Goal: Transaction & Acquisition: Obtain resource

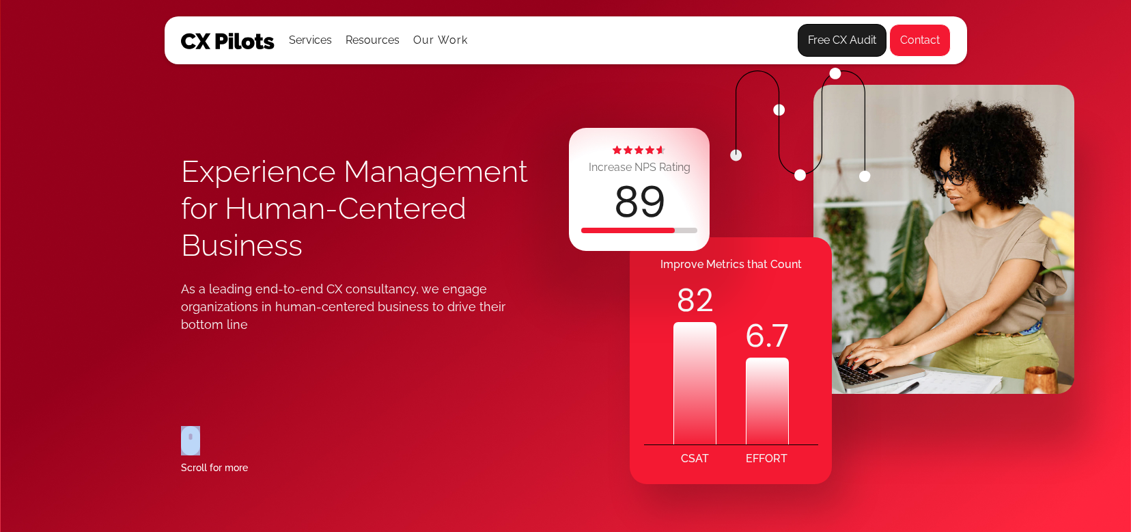
drag, startPoint x: 236, startPoint y: 391, endPoint x: 180, endPoint y: 400, distance: 56.7
click at [181, 400] on div "Experience Management for Human-Centered Business As a leading end-to-end CX co…" at bounding box center [373, 314] width 385 height 436
drag, startPoint x: 190, startPoint y: 441, endPoint x: 275, endPoint y: 481, distance: 93.8
click at [274, 481] on div "Experience Management for Human-Centered Business As a leading end-to-end CX co…" at bounding box center [566, 266] width 803 height 532
click at [276, 482] on div "Experience Management for Human-Centered Business As a leading end-to-end CX co…" at bounding box center [373, 314] width 385 height 436
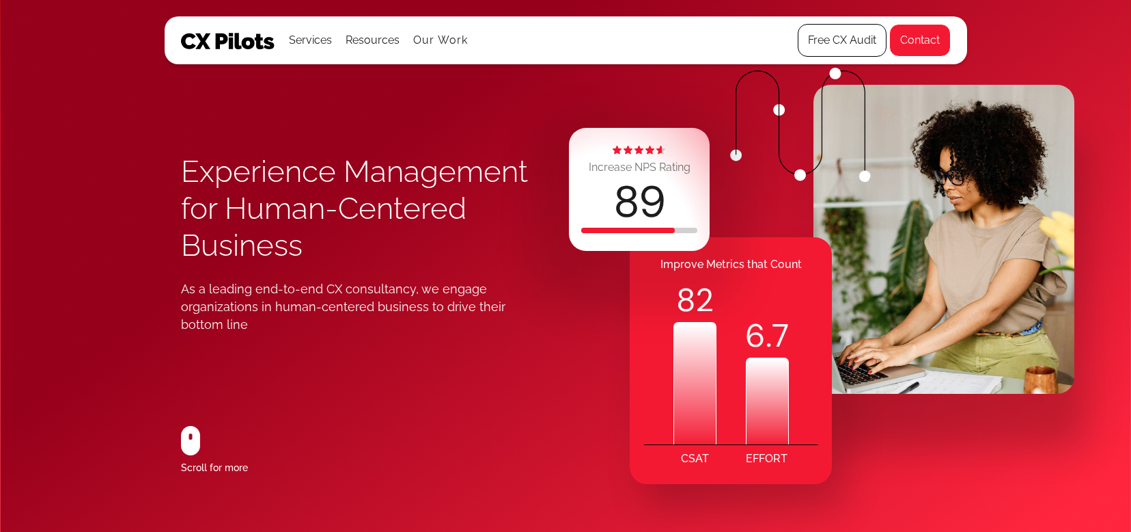
click at [849, 46] on link "Free CX Audit" at bounding box center [842, 40] width 89 height 33
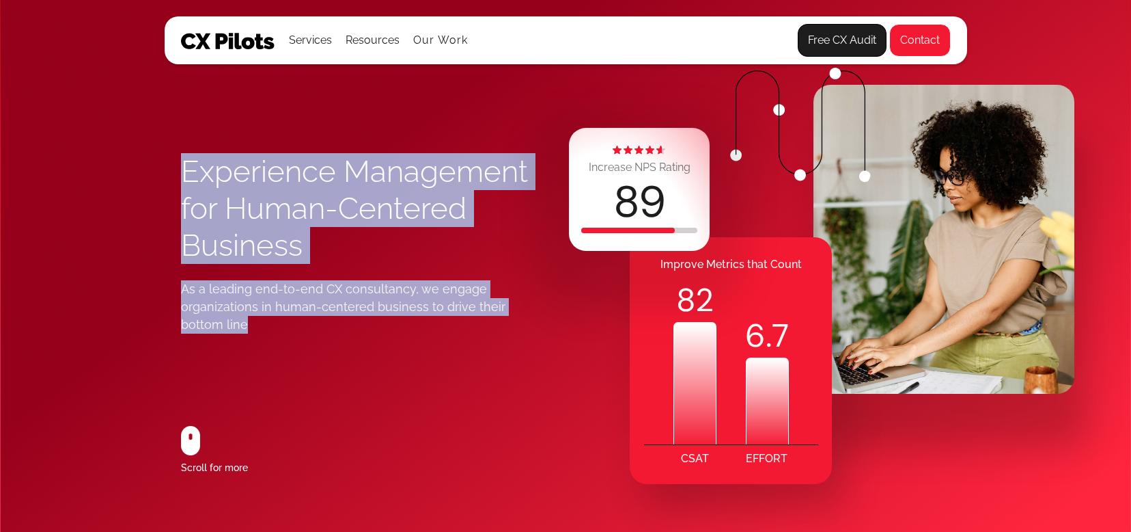
drag, startPoint x: 177, startPoint y: 165, endPoint x: 395, endPoint y: 321, distance: 268.3
click at [395, 321] on div "Experience Management for Human-Centered Business As a leading end-to-end CX co…" at bounding box center [566, 266] width 803 height 532
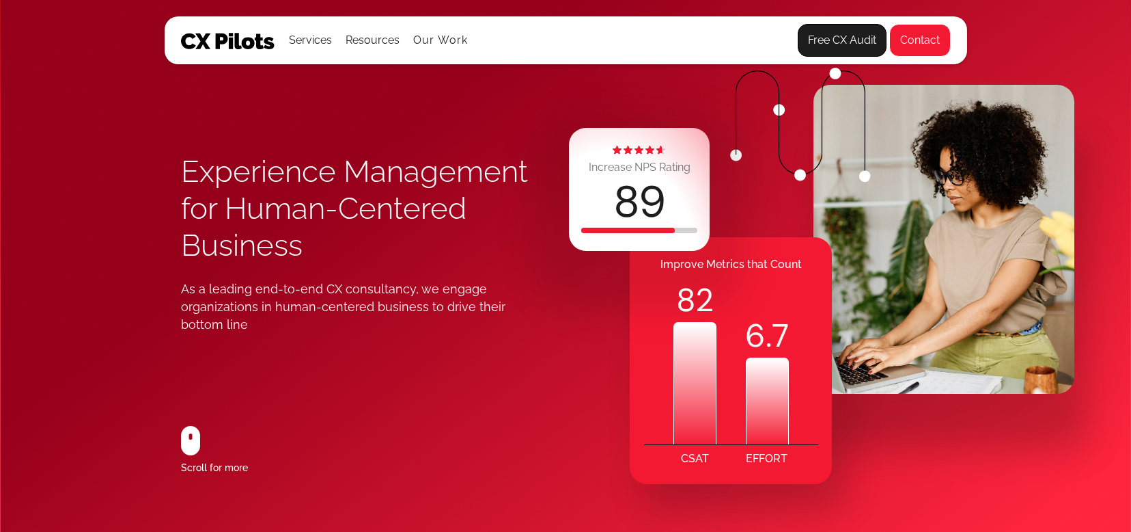
click at [349, 333] on div "Experience Management for Human-Centered Business As a leading end-to-end CX co…" at bounding box center [373, 314] width 385 height 436
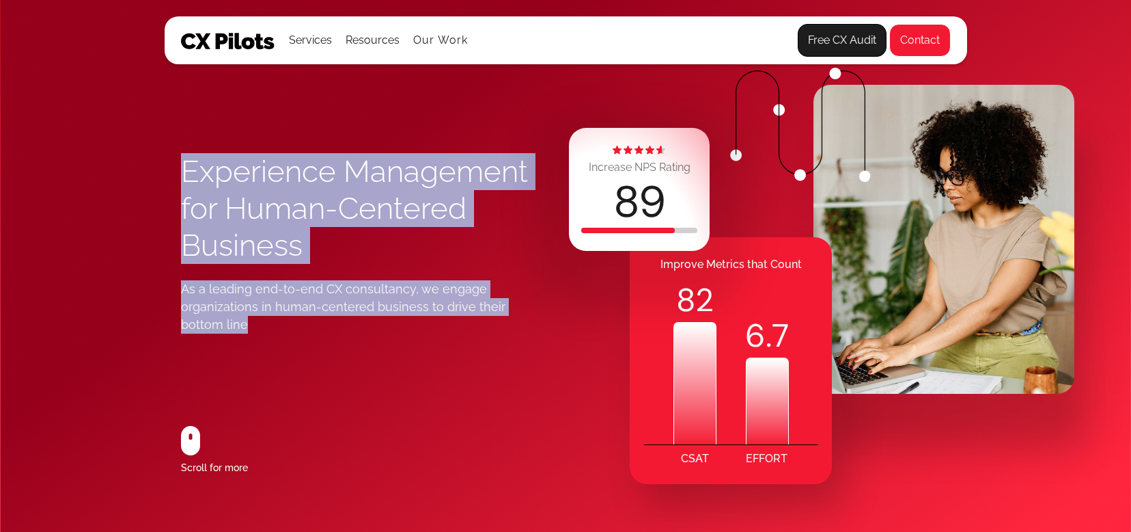
drag, startPoint x: 348, startPoint y: 333, endPoint x: 180, endPoint y: 162, distance: 240.6
click at [180, 162] on div "Experience Management for Human-Centered Business As a leading end-to-end CX co…" at bounding box center [566, 266] width 803 height 532
click at [165, 180] on div "Experience Management for Human-Centered Business As a leading end-to-end CX co…" at bounding box center [566, 266] width 803 height 532
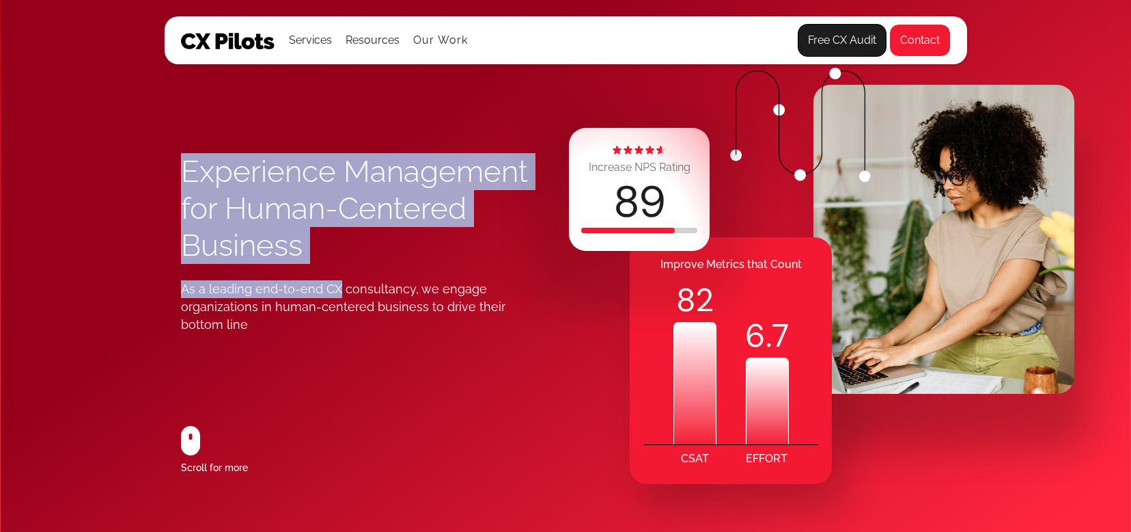
drag, startPoint x: 169, startPoint y: 158, endPoint x: 338, endPoint y: 290, distance: 215.1
click at [338, 290] on div "Experience Management for Human-Centered Business As a leading end-to-end CX co…" at bounding box center [566, 266] width 803 height 532
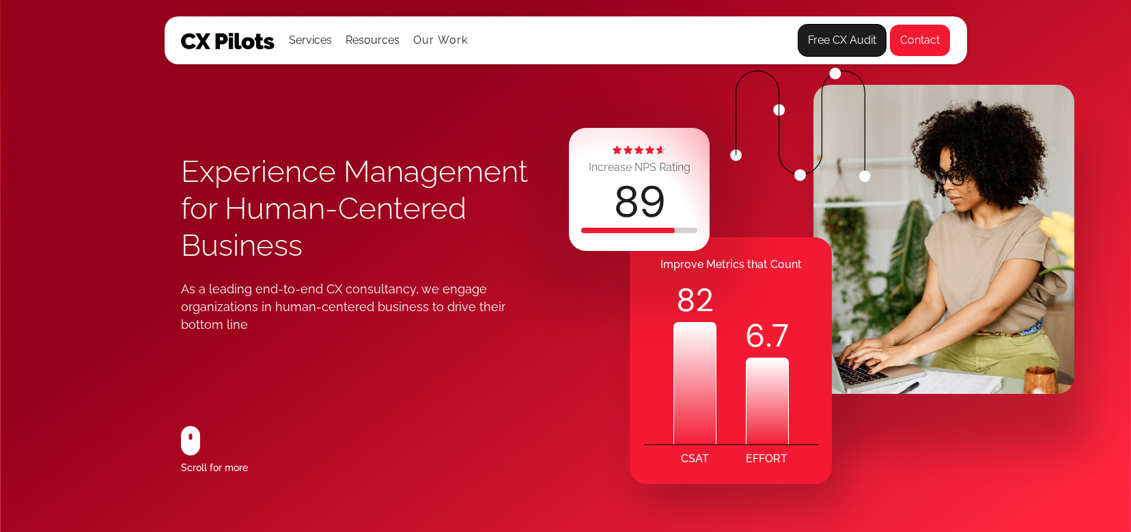
drag, startPoint x: 322, startPoint y: 342, endPoint x: 305, endPoint y: 336, distance: 18.2
click at [322, 342] on div "Experience Management for Human-Centered Business As a leading end-to-end CX co…" at bounding box center [373, 314] width 385 height 436
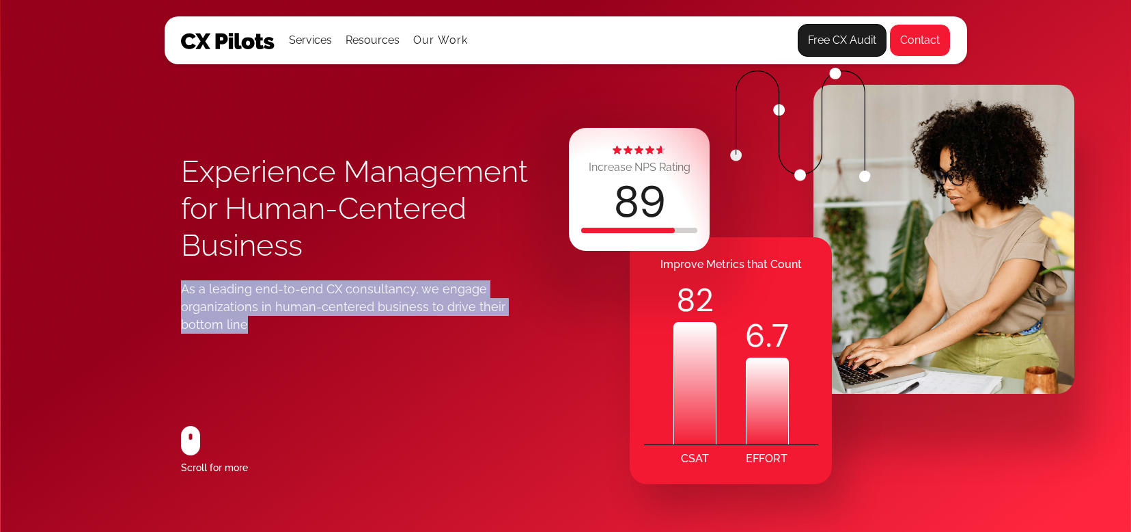
drag, startPoint x: 288, startPoint y: 339, endPoint x: 204, endPoint y: 277, distance: 104.0
click at [204, 277] on div "Experience Management for Human-Centered Business As a leading end-to-end CX co…" at bounding box center [373, 314] width 385 height 436
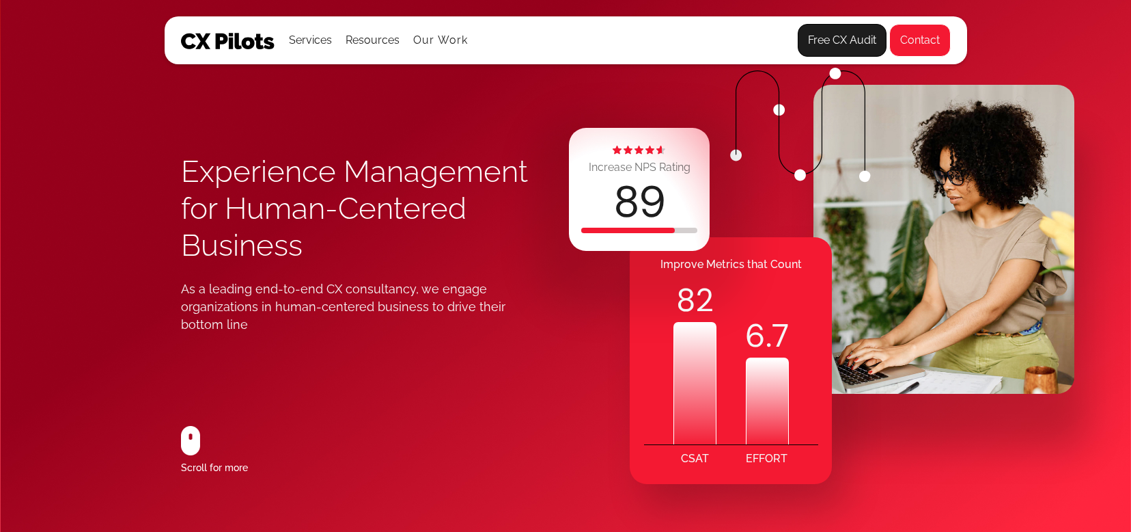
click at [141, 264] on div "Experience Management for Human-Centered Business As a leading end-to-end CX co…" at bounding box center [565, 266] width 1131 height 532
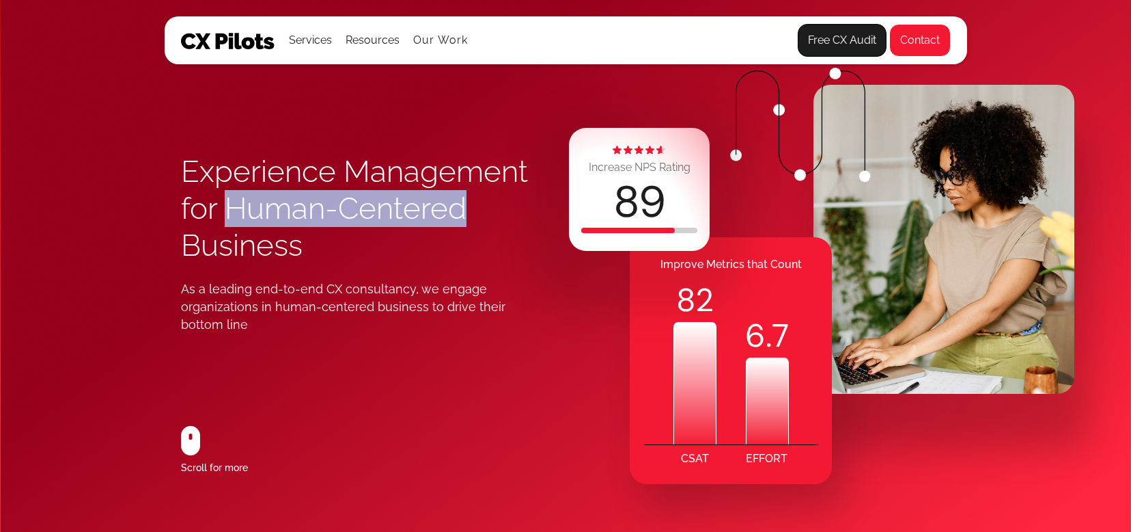
drag, startPoint x: 223, startPoint y: 208, endPoint x: 482, endPoint y: 219, distance: 259.2
click at [482, 219] on h1 "Experience Management for Human-Centered Business" at bounding box center [373, 208] width 385 height 111
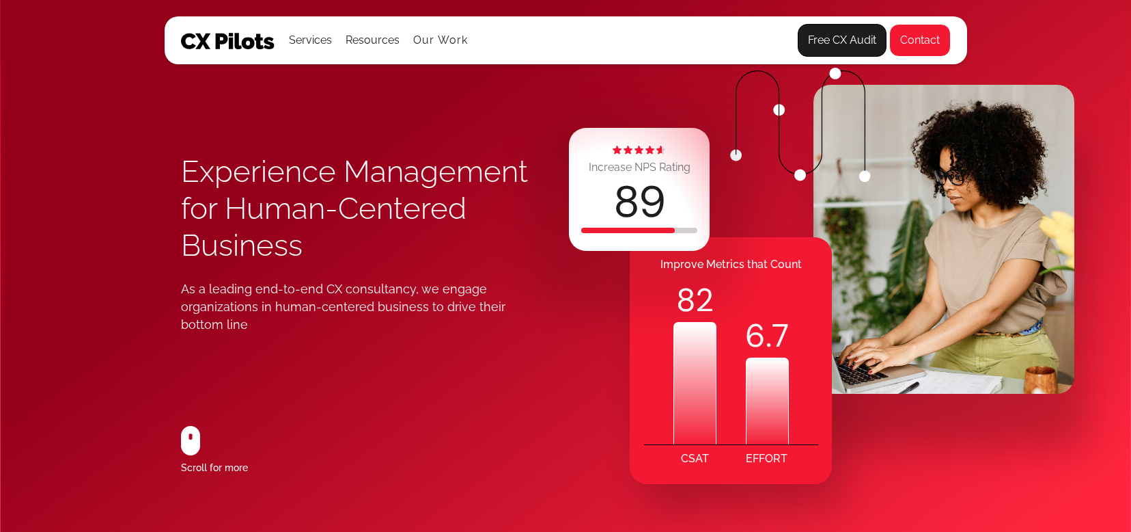
click at [456, 295] on div "As a leading end-to-end CX consultancy, we engage organizations in human-center…" at bounding box center [357, 306] width 353 height 53
drag, startPoint x: 249, startPoint y: 206, endPoint x: 349, endPoint y: 207, distance: 100.4
click at [349, 207] on h1 "Experience Management for Human-Centered Business" at bounding box center [373, 208] width 385 height 111
drag, startPoint x: 404, startPoint y: 227, endPoint x: 383, endPoint y: 298, distance: 73.3
click at [404, 227] on h1 "Experience Management for Human-Centered Business" at bounding box center [373, 208] width 385 height 111
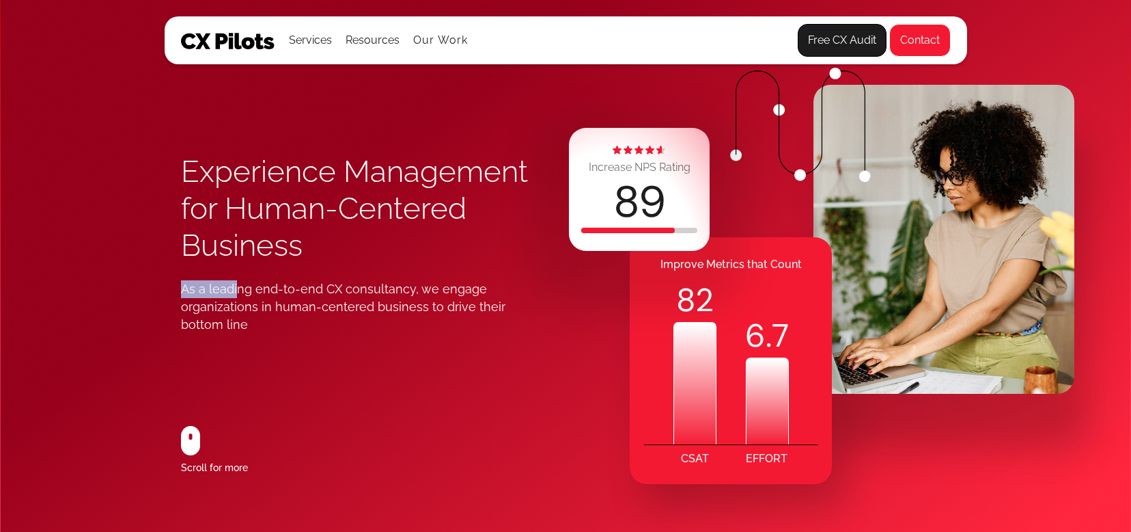
drag, startPoint x: 182, startPoint y: 288, endPoint x: 240, endPoint y: 293, distance: 58.3
click at [236, 290] on div "As a leading end-to-end CX consultancy, we engage organizations in human-center…" at bounding box center [357, 306] width 353 height 53
click at [153, 292] on div "Experience Management for Human-Centered Business As a leading end-to-end CX co…" at bounding box center [565, 266] width 1131 height 532
drag, startPoint x: 343, startPoint y: 287, endPoint x: 230, endPoint y: 287, distance: 113.4
click at [230, 287] on div "As a leading end-to-end CX consultancy, we engage organizations in human-center…" at bounding box center [357, 306] width 353 height 53
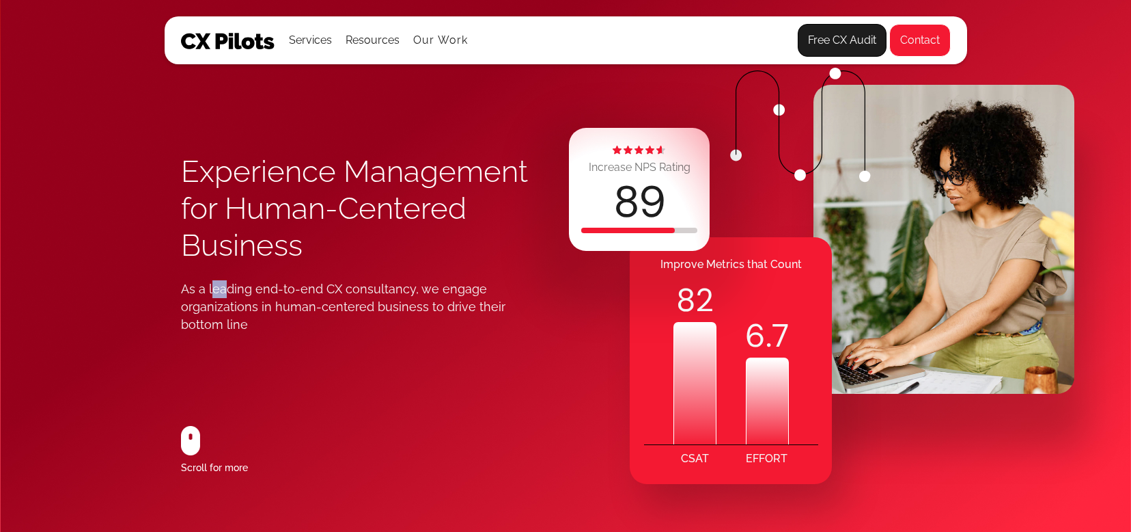
drag, startPoint x: 212, startPoint y: 290, endPoint x: 225, endPoint y: 290, distance: 13.0
click at [225, 290] on div "As a leading end-to-end CX consultancy, we engage organizations in human-center…" at bounding box center [357, 306] width 353 height 53
drag, startPoint x: 220, startPoint y: 290, endPoint x: 304, endPoint y: 288, distance: 84.1
click at [304, 288] on div "As a leading end-to-end CX consultancy, we engage organizations in human-center…" at bounding box center [357, 306] width 353 height 53
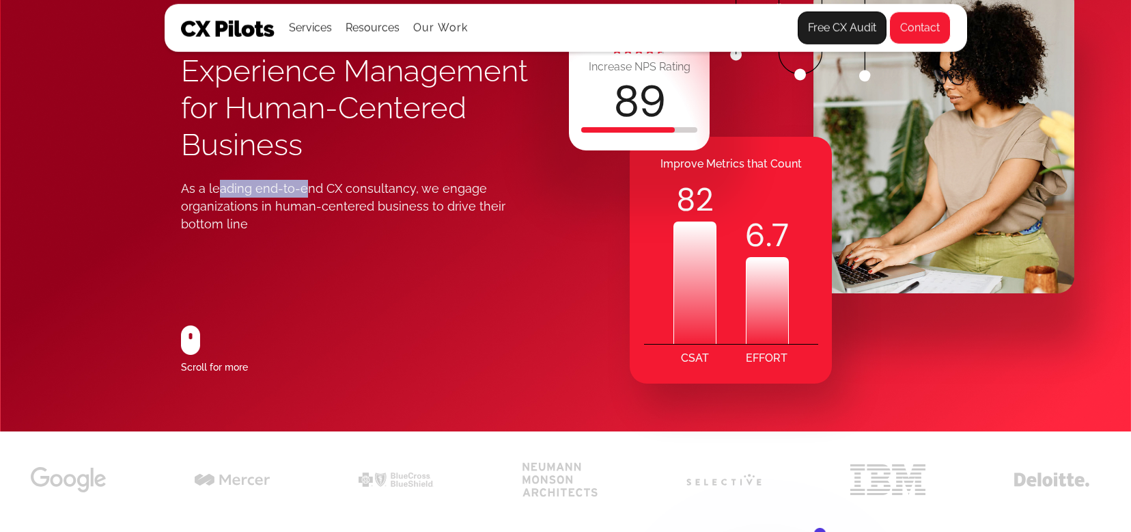
scroll to position [58, 0]
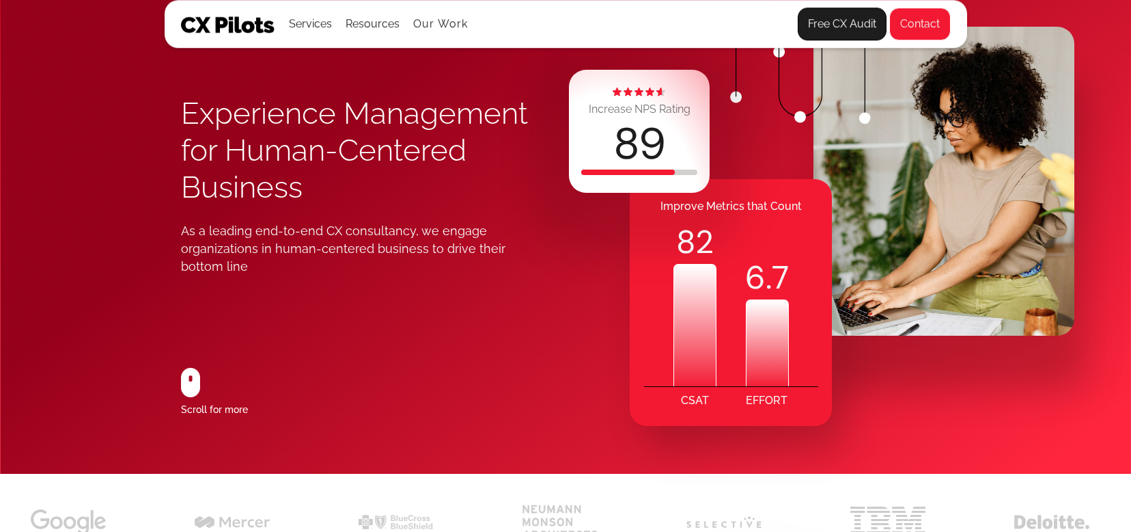
click at [338, 308] on div "Experience Management for Human-Centered Business As a leading end-to-end CX co…" at bounding box center [373, 256] width 385 height 436
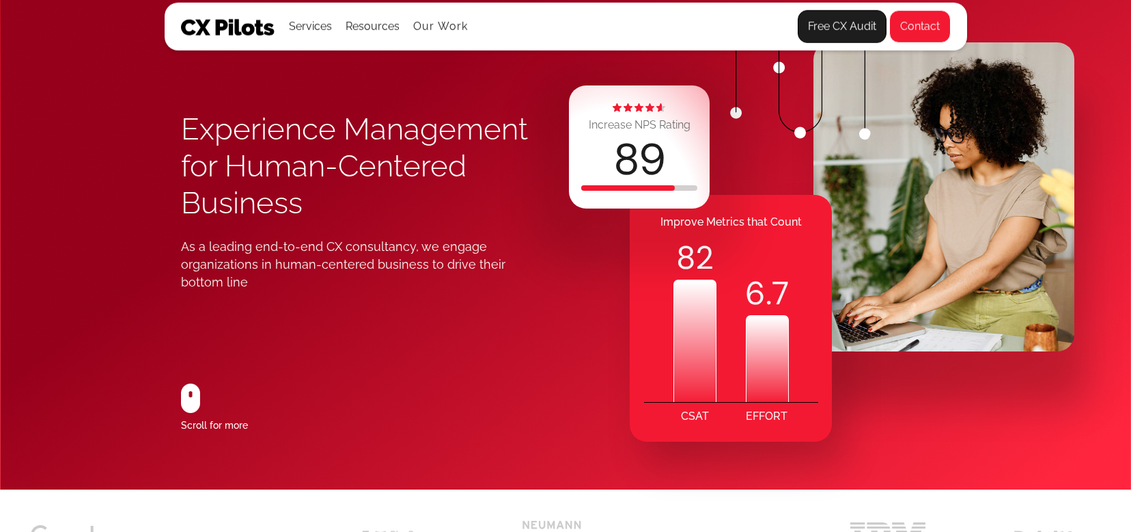
scroll to position [0, 0]
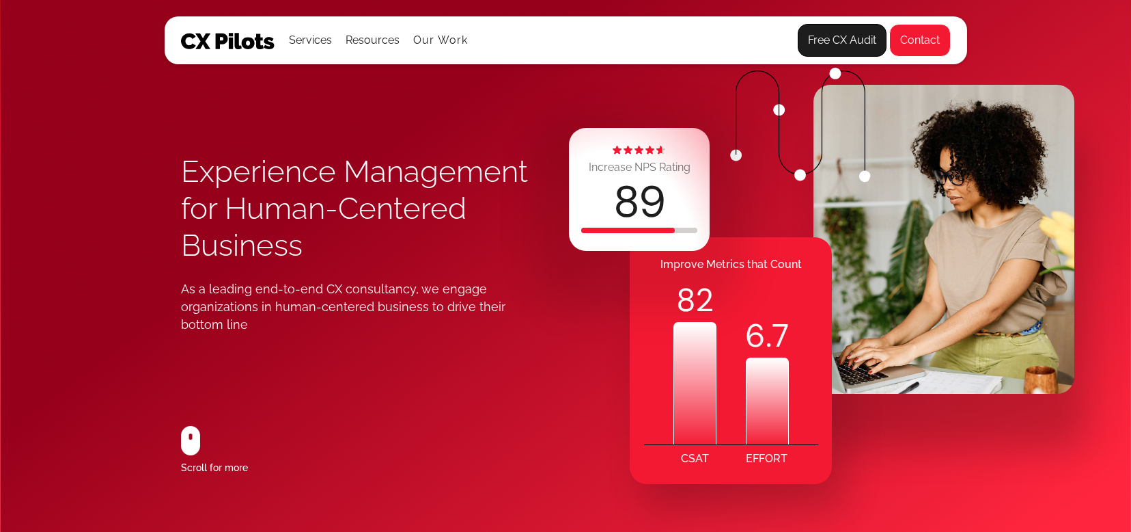
click at [415, 186] on h1 "Experience Management for Human-Centered Business" at bounding box center [373, 208] width 385 height 111
click at [906, 44] on link "Contact" at bounding box center [919, 40] width 61 height 33
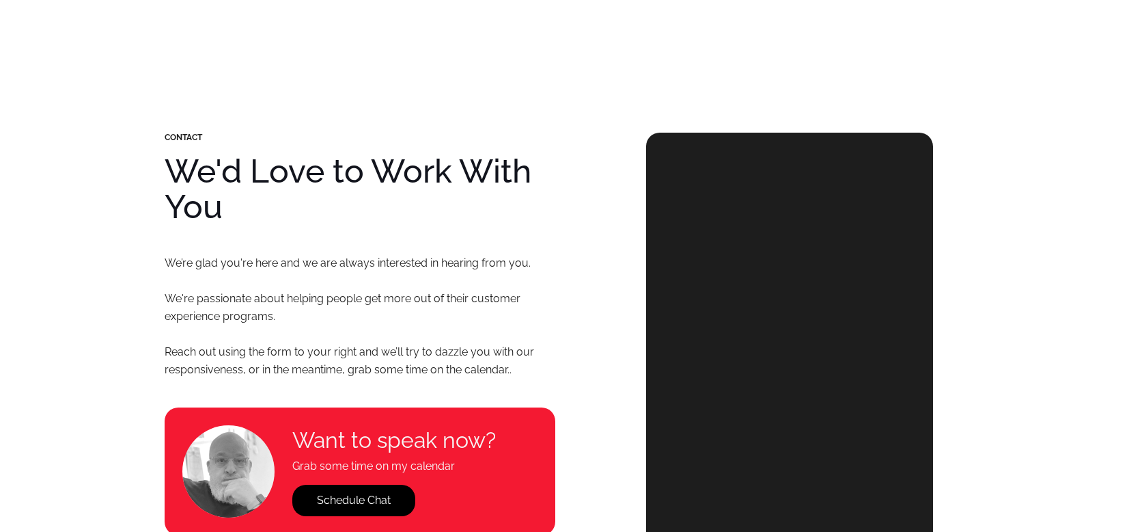
select select "*****"
select select "****"
select select "**********"
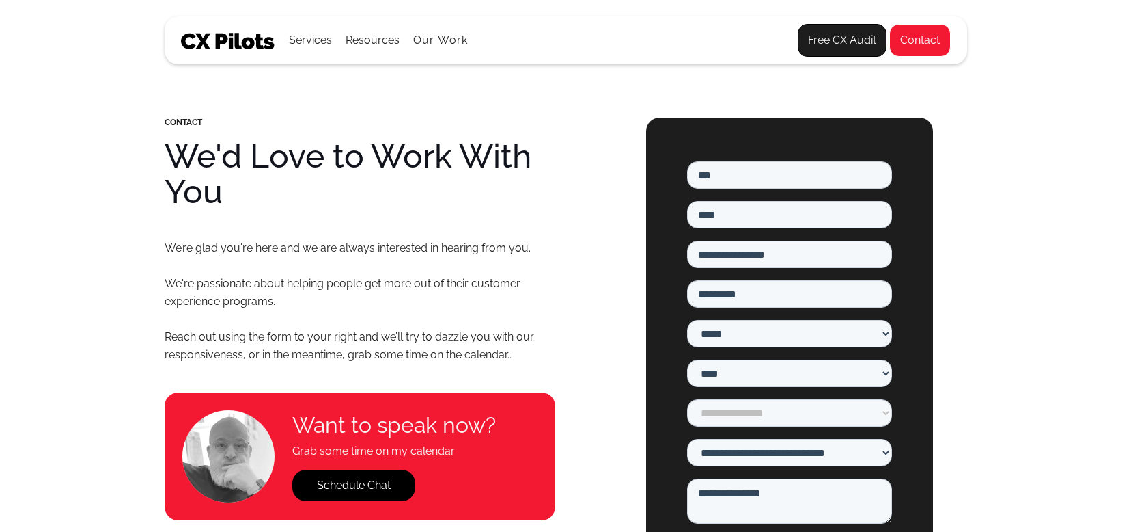
scroll to position [17, 0]
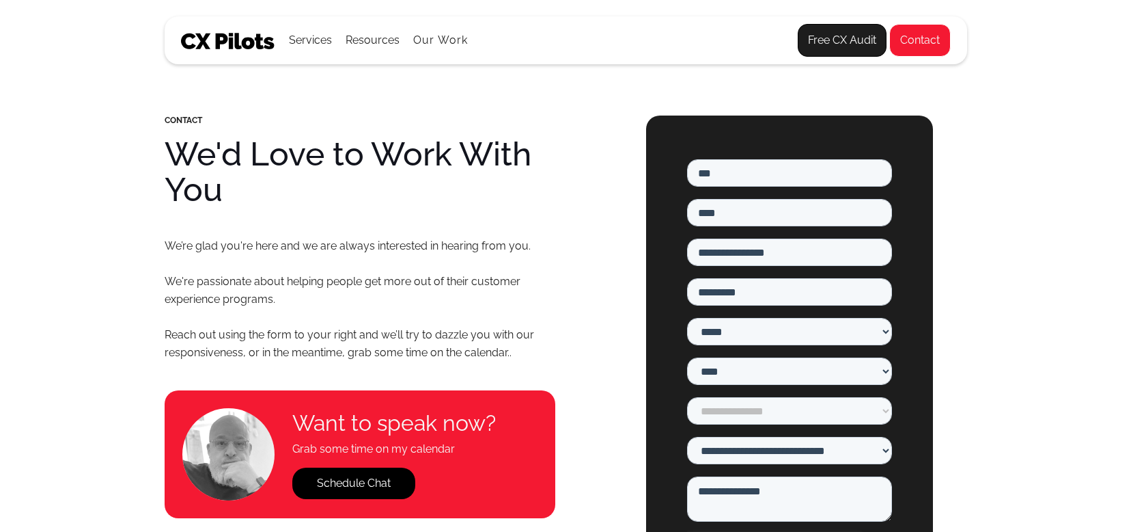
drag, startPoint x: 1358, startPoint y: 307, endPoint x: 847, endPoint y: 402, distance: 519.6
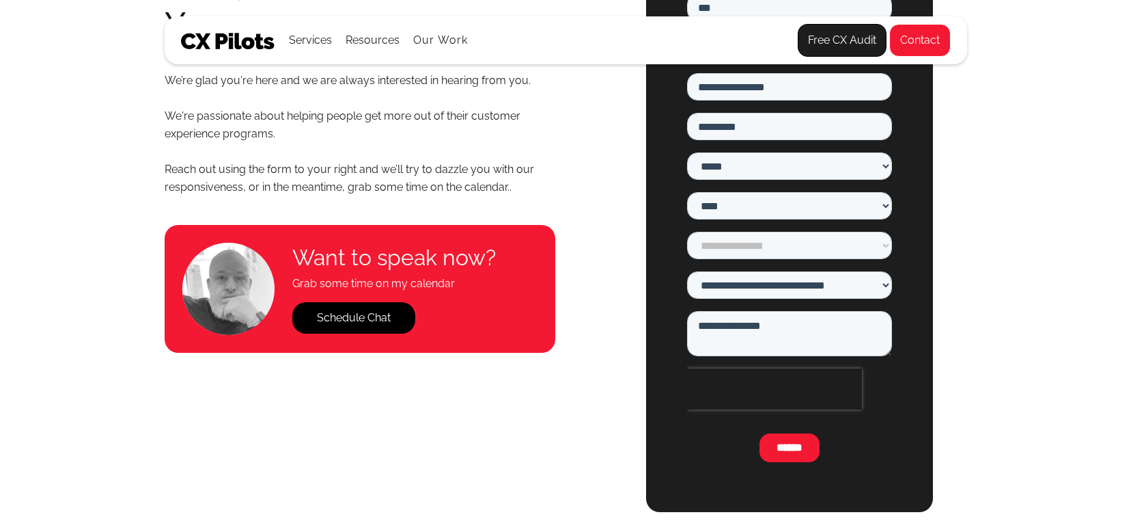
scroll to position [175, 0]
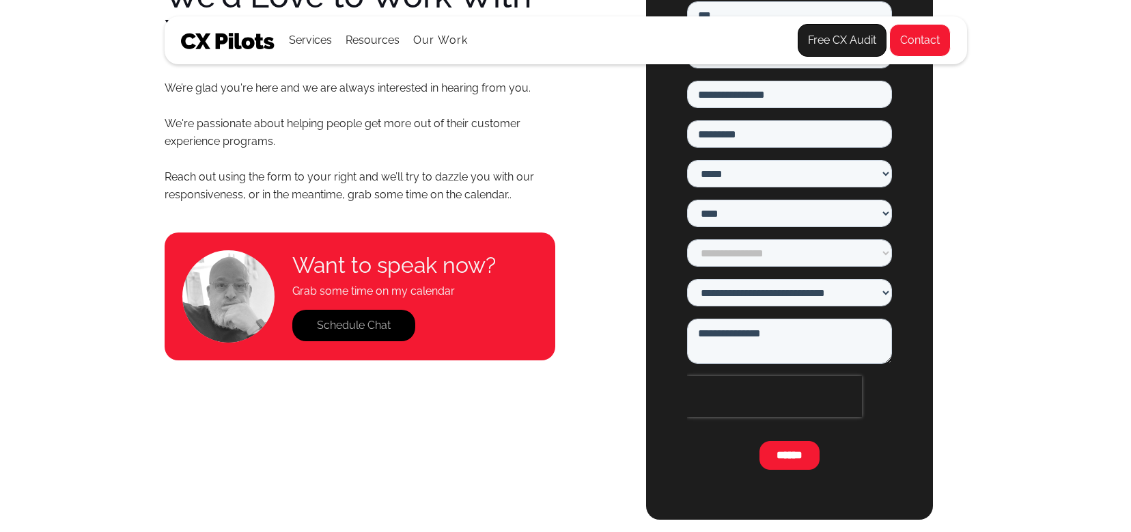
click at [368, 328] on link "Schedule Chat" at bounding box center [353, 324] width 123 height 31
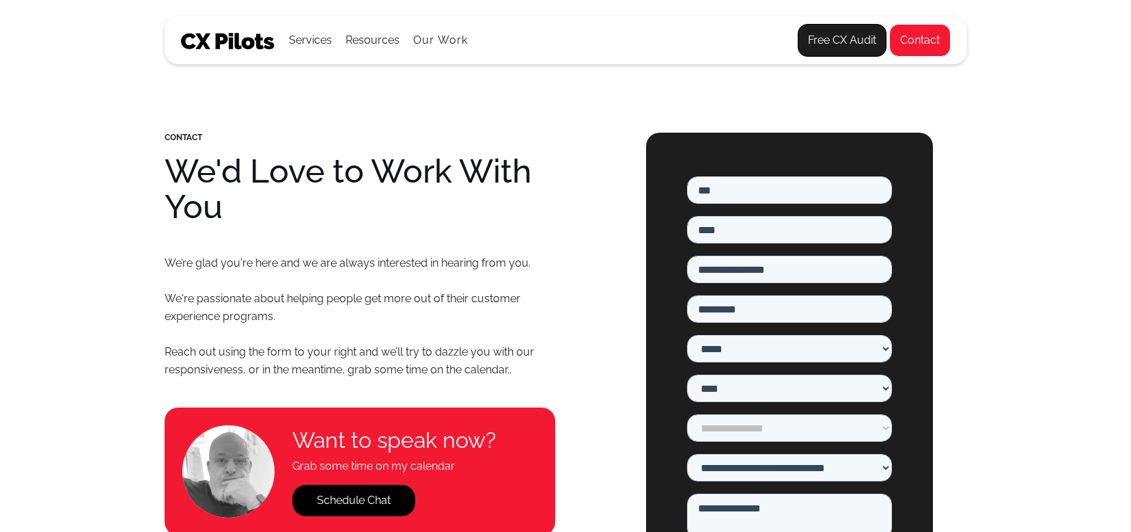
scroll to position [30, 0]
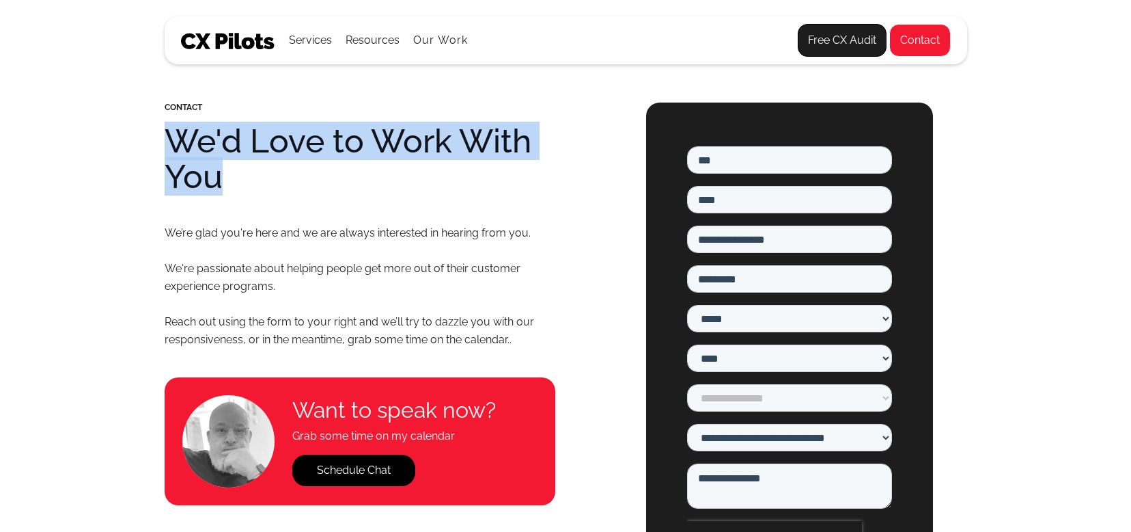
drag, startPoint x: 161, startPoint y: 137, endPoint x: 430, endPoint y: 227, distance: 284.7
click at [554, 177] on div "CONTACT We'd Love to Work With You We’re glad you're here and we are always int…" at bounding box center [565, 406] width 1131 height 708
click at [184, 165] on h1 "We'd Love to Work With You" at bounding box center [360, 158] width 391 height 71
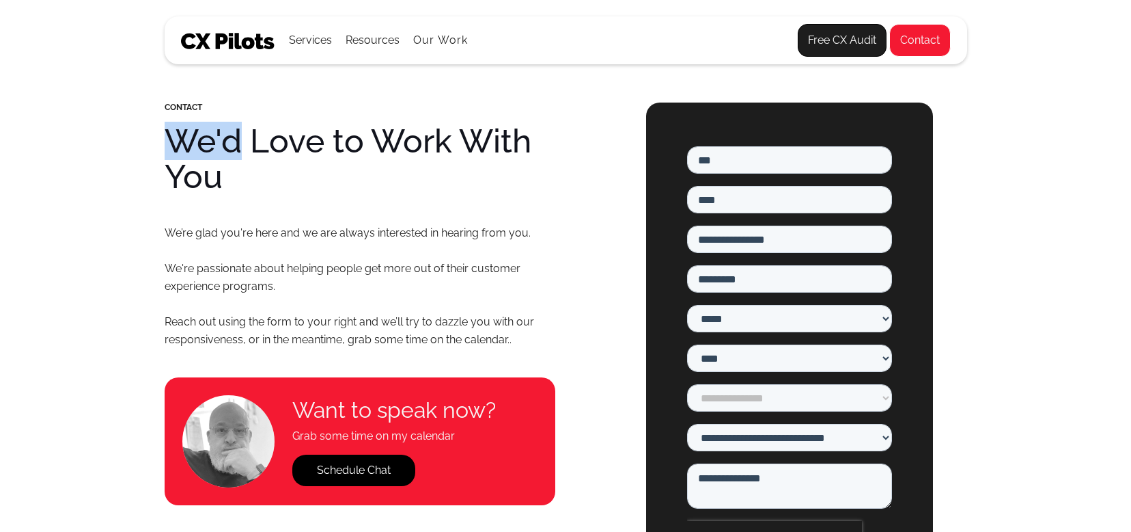
drag, startPoint x: 167, startPoint y: 149, endPoint x: 240, endPoint y: 152, distance: 73.2
click at [240, 152] on h1 "We'd Love to Work With You" at bounding box center [360, 158] width 391 height 71
click at [323, 227] on p "We’re glad you're here and we are always interested in hearing from you. We're …" at bounding box center [360, 286] width 391 height 124
click at [202, 51] on div "Services All Services CX Assessments Journey Mapping Cultures of CX Metrics & G…" at bounding box center [486, 40] width 611 height 46
click at [206, 44] on img at bounding box center [228, 41] width 94 height 16
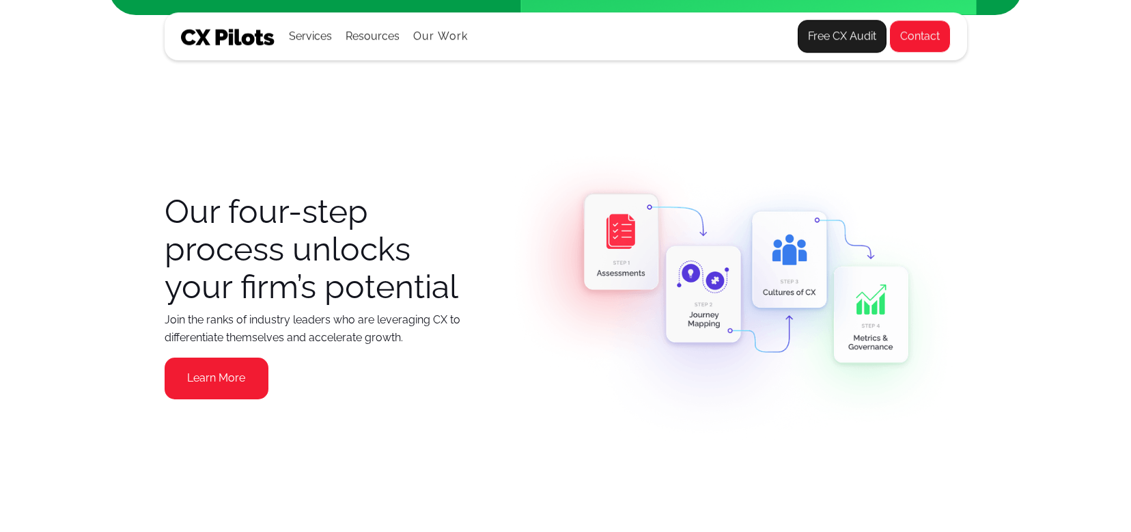
scroll to position [1590, 0]
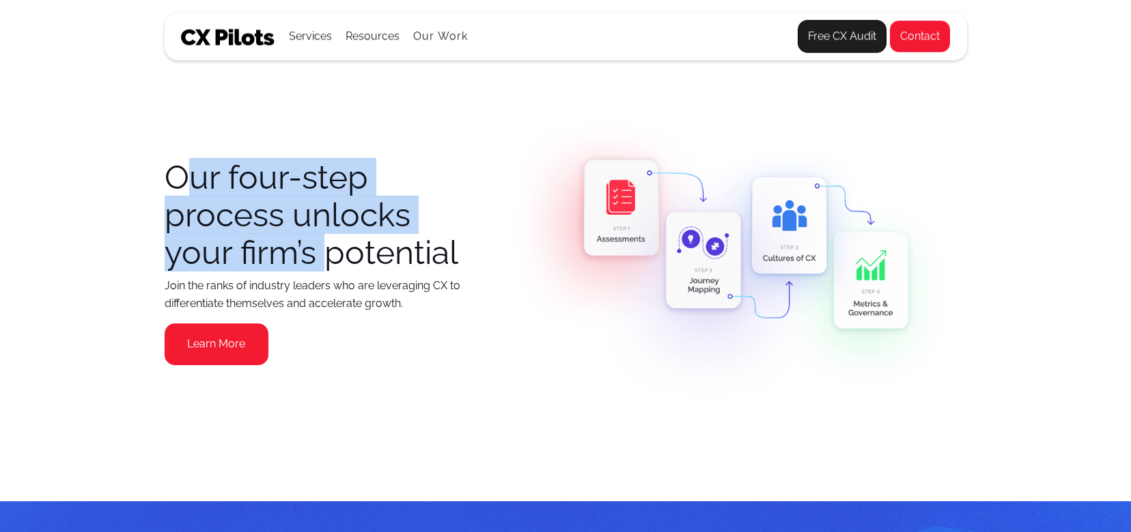
drag, startPoint x: 320, startPoint y: 262, endPoint x: 174, endPoint y: 176, distance: 169.7
click at [184, 176] on h3 "Our four-step process unlocks your firm’s potential" at bounding box center [317, 214] width 304 height 113
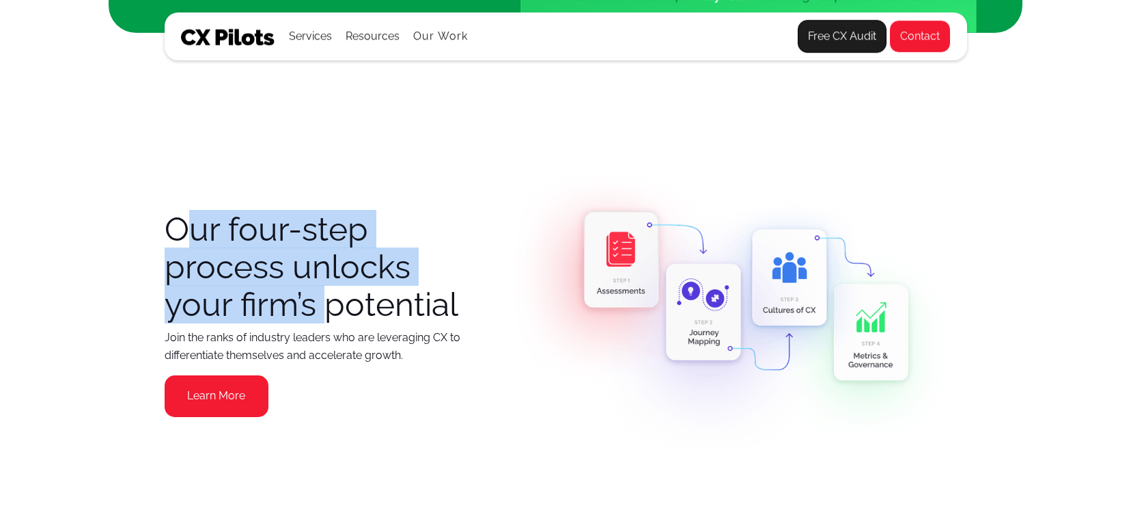
scroll to position [1540, 0]
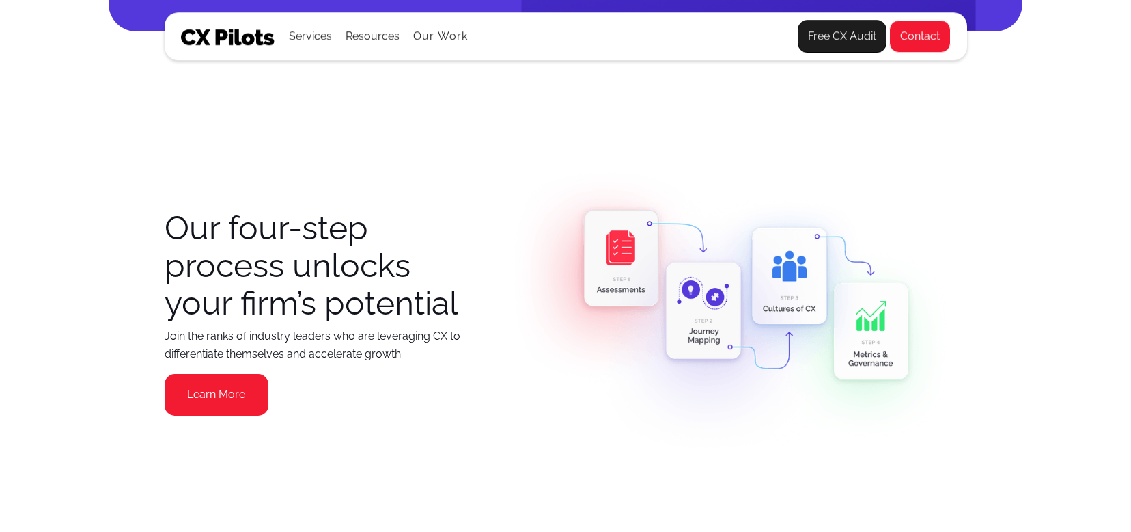
click at [141, 224] on div "Our four-step process unlocks your firm’s potential Join the ranks of industry …" at bounding box center [565, 312] width 1131 height 478
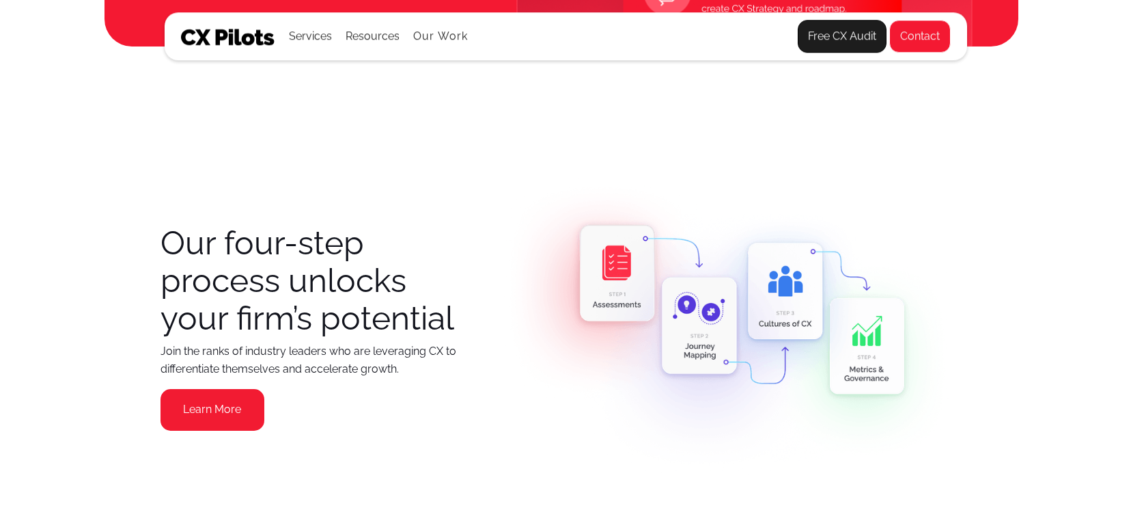
scroll to position [1523, 4]
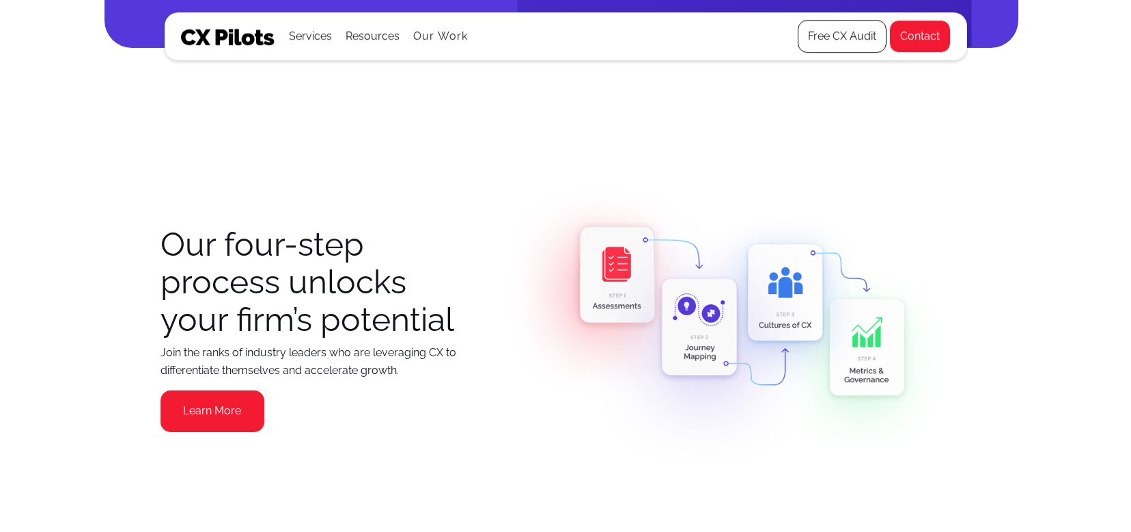
click at [840, 42] on link "Free CX Audit" at bounding box center [842, 36] width 89 height 33
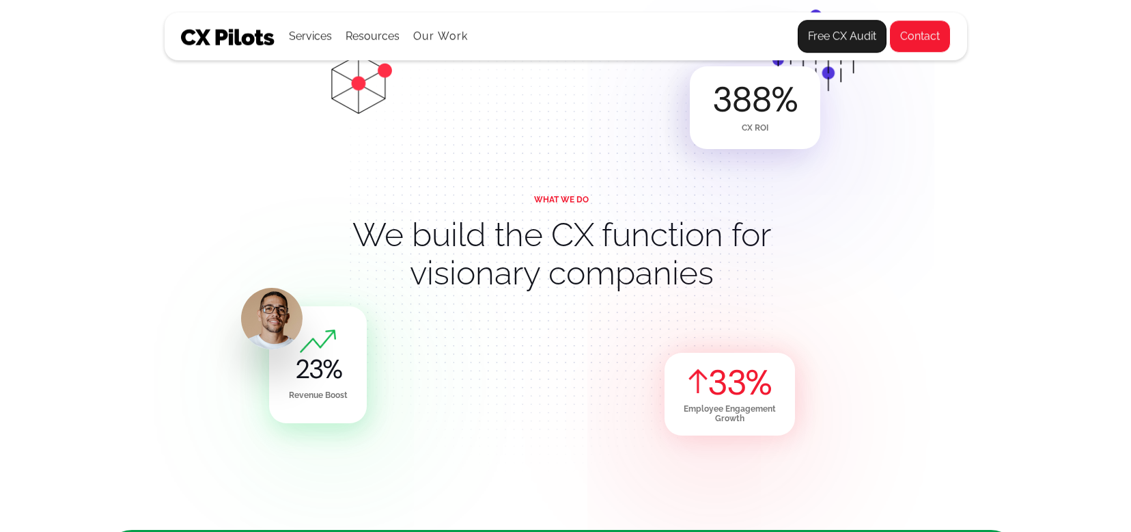
scroll to position [616, 4]
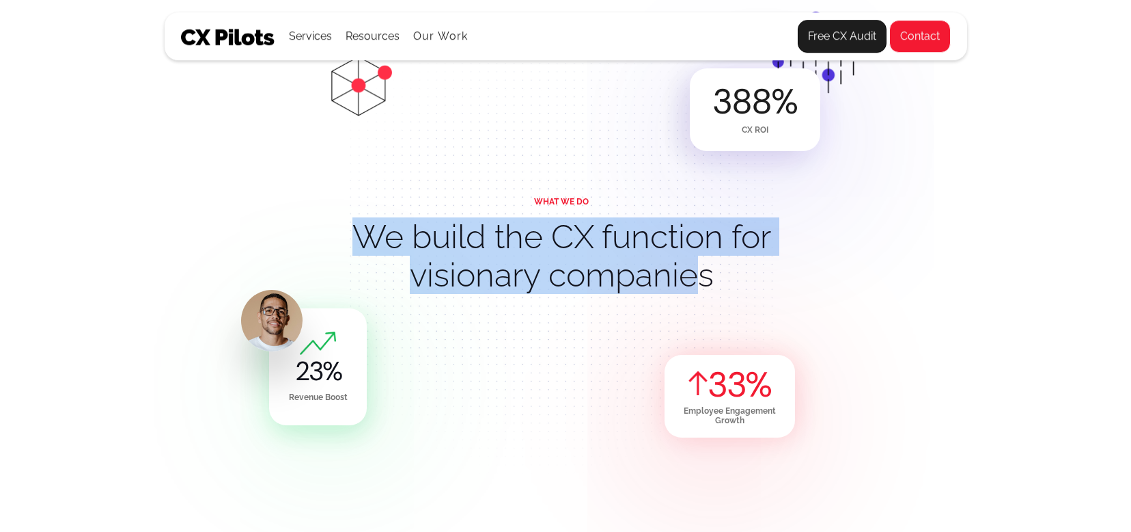
drag, startPoint x: 353, startPoint y: 228, endPoint x: 691, endPoint y: 265, distance: 339.5
click at [691, 265] on h2 "We build the CX function for visionary companies" at bounding box center [561, 255] width 430 height 77
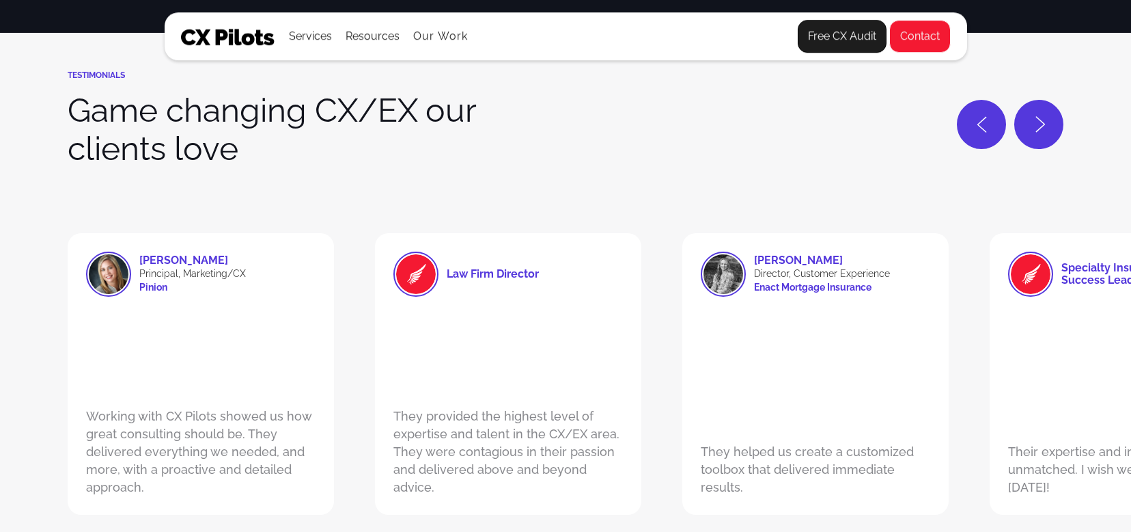
scroll to position [3442, 0]
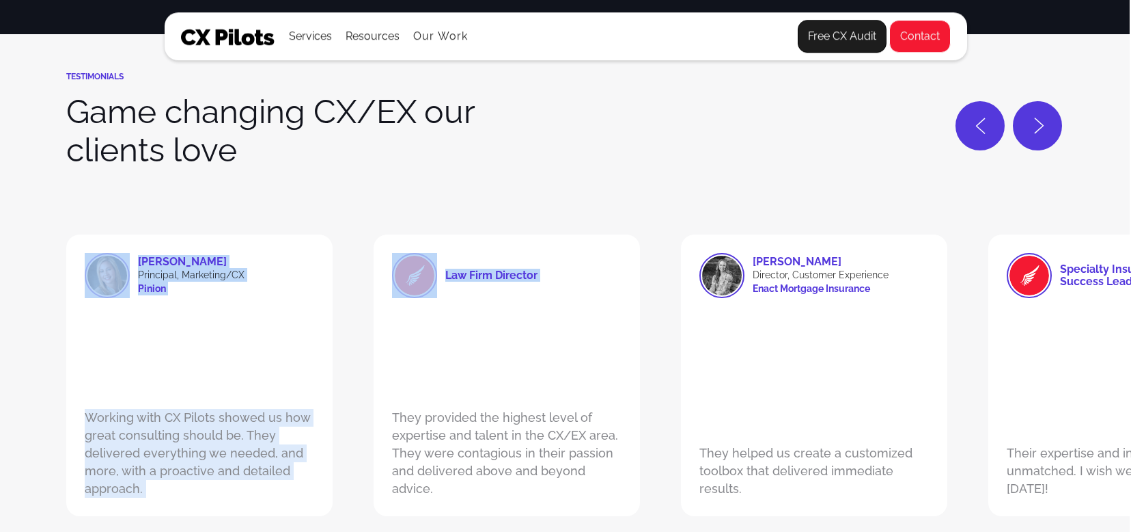
drag, startPoint x: 353, startPoint y: 201, endPoint x: 538, endPoint y: 374, distance: 253.3
click at [539, 374] on div "TESTIMONIALS Game changing CX/EX our clients love Jen Hertzig Principal, Market…" at bounding box center [563, 298] width 995 height 452
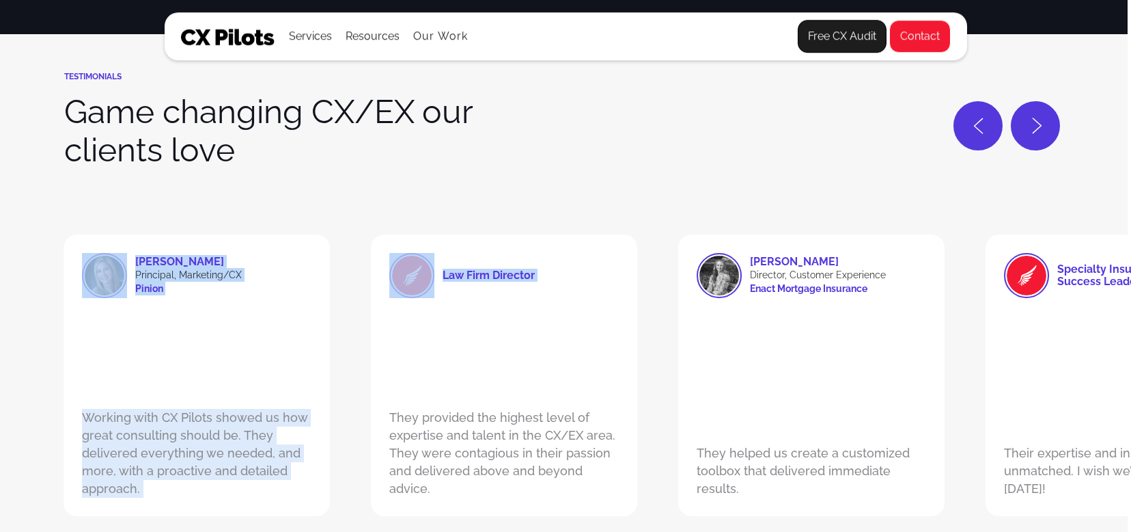
click at [537, 374] on div "They provided the highest level of expertise and talent in the CX/EX area. They…" at bounding box center [504, 397] width 230 height 199
click at [361, 203] on div "TESTIMONIALS Game changing CX/EX our clients love" at bounding box center [561, 153] width 995 height 163
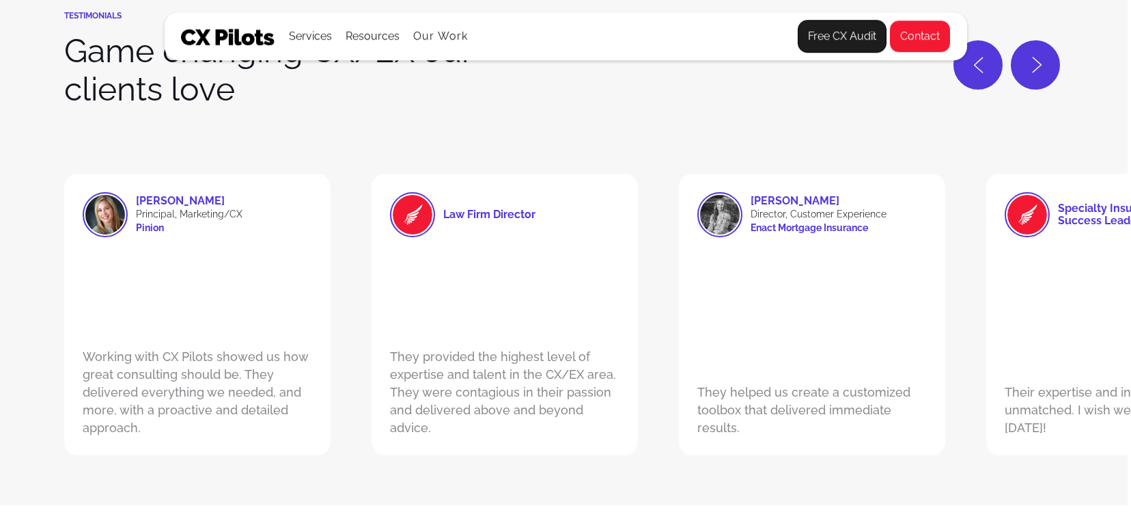
scroll to position [3519, 3]
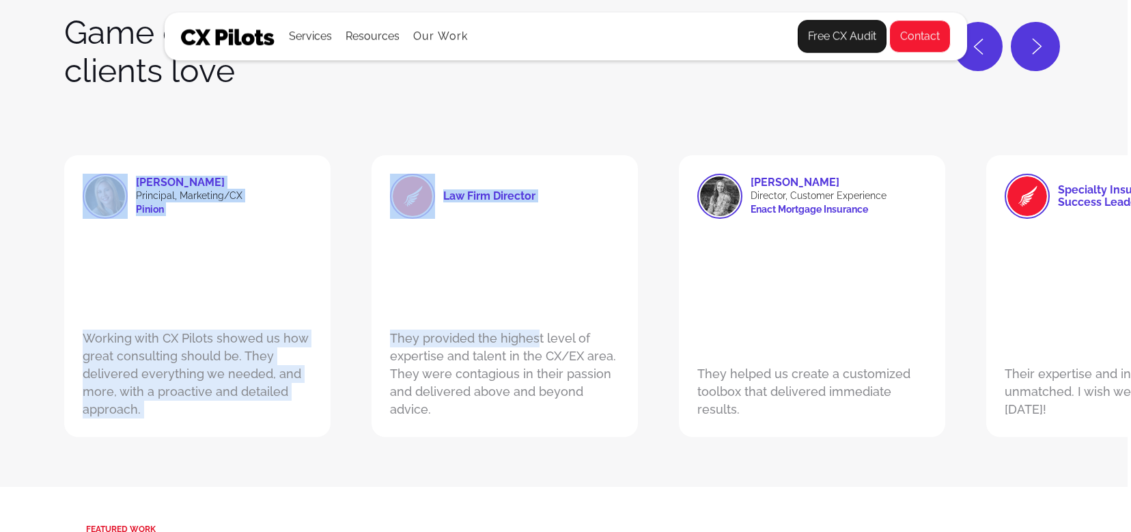
drag, startPoint x: 368, startPoint y: 143, endPoint x: 535, endPoint y: 333, distance: 253.7
click at [535, 333] on div "TESTIMONIALS Game changing CX/EX our clients love Jen Hertzig Principal, Market…" at bounding box center [561, 218] width 995 height 452
click at [535, 335] on div "They provided the highest level of expertise and talent in the CX/EX area. They…" at bounding box center [505, 318] width 230 height 199
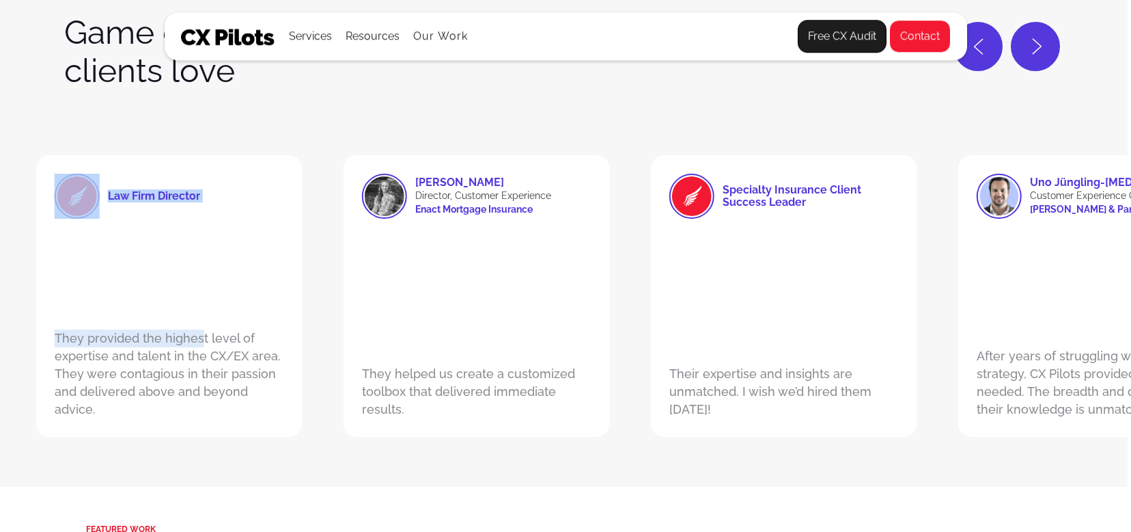
click at [107, 314] on div "They provided the highest level of expertise and talent in the CX/EX area. They…" at bounding box center [170, 318] width 230 height 199
click at [165, 368] on div "They provided the highest level of expertise and talent in the CX/EX area. They…" at bounding box center [170, 318] width 230 height 199
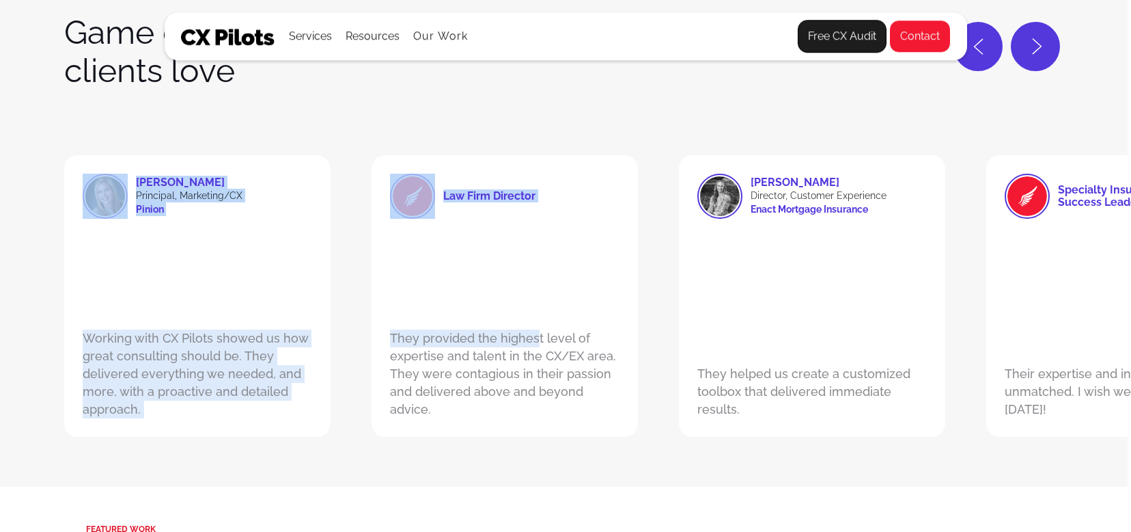
click at [512, 319] on div "They provided the highest level of expertise and talent in the CX/EX area. They…" at bounding box center [505, 318] width 230 height 199
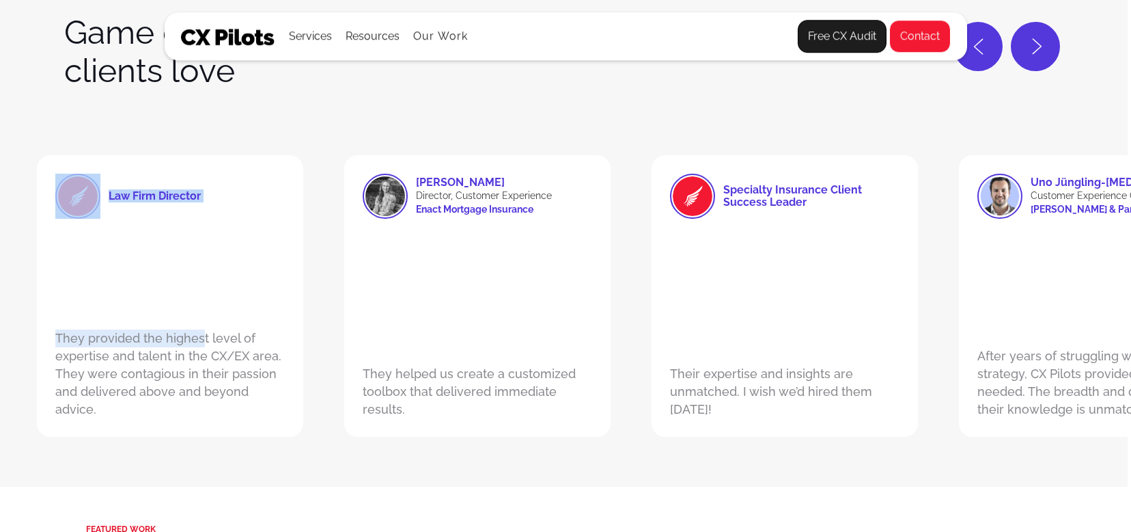
click at [750, 206] on div "Specialty Insurance Client Success Leader" at bounding box center [811, 196] width 176 height 25
click at [758, 228] on div "Specialty Insurance Client Success Leader Their expertise and insights are unma…" at bounding box center [785, 295] width 266 height 281
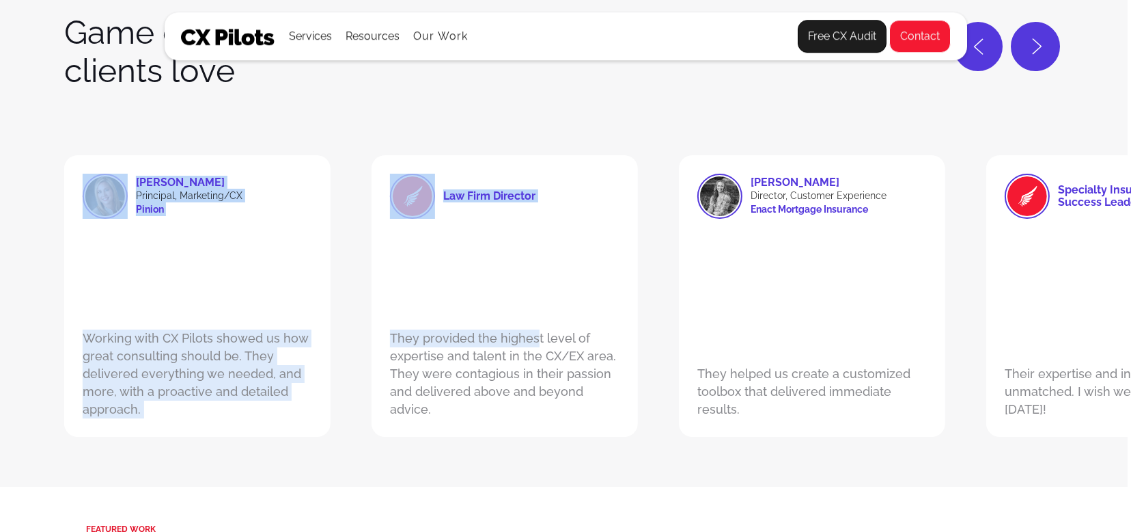
click at [549, 404] on div "They provided the highest level of expertise and talent in the CX/EX area. They…" at bounding box center [505, 318] width 230 height 199
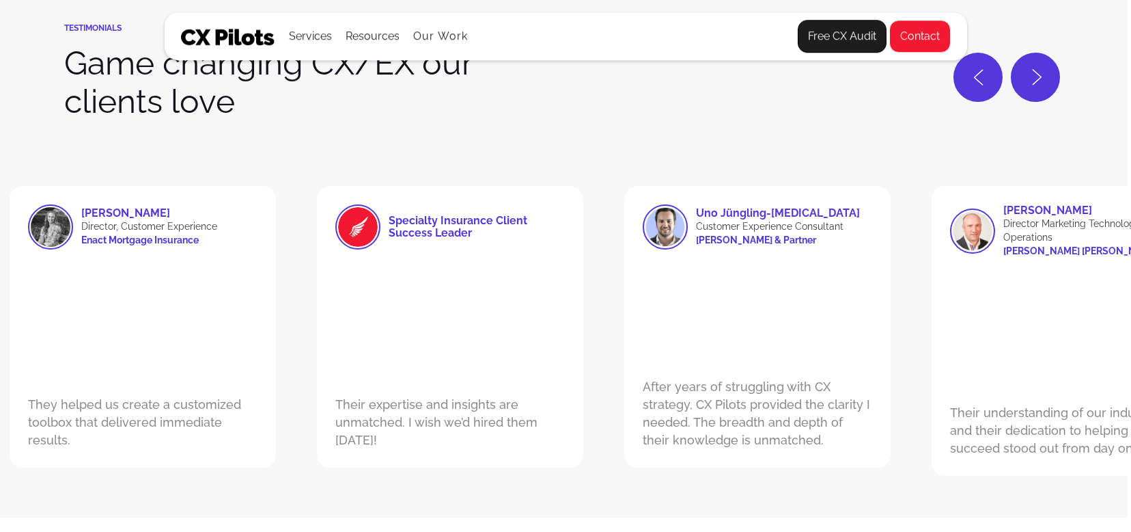
scroll to position [3532, 3]
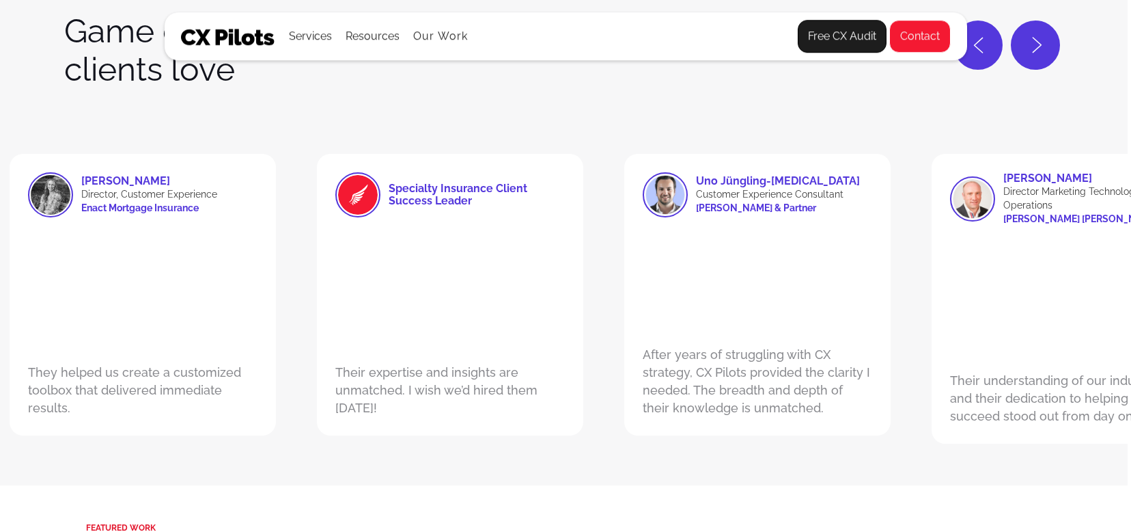
click at [130, 342] on div "They helped us create a customized toolbox that delivered immediate results." at bounding box center [143, 316] width 230 height 199
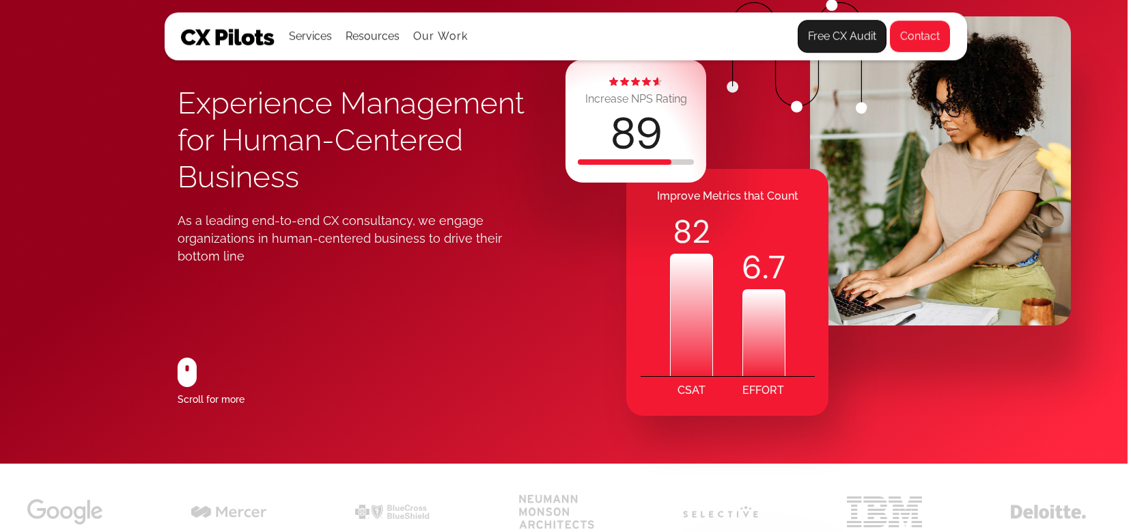
scroll to position [0, 3]
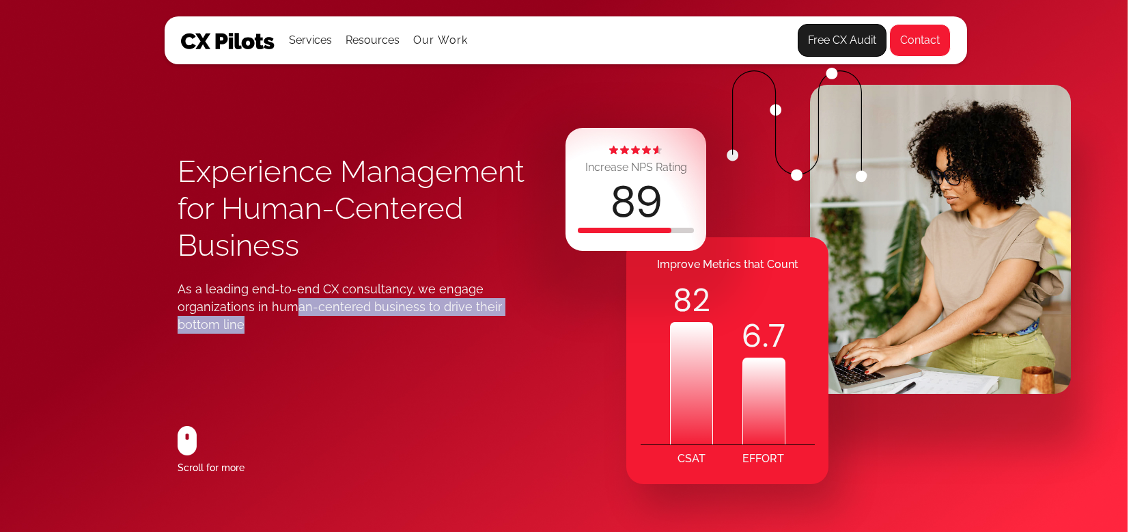
drag, startPoint x: 355, startPoint y: 332, endPoint x: 299, endPoint y: 305, distance: 61.7
click at [292, 302] on div "As a leading end-to-end CX consultancy, we engage organizations in human-center…" at bounding box center [354, 306] width 353 height 53
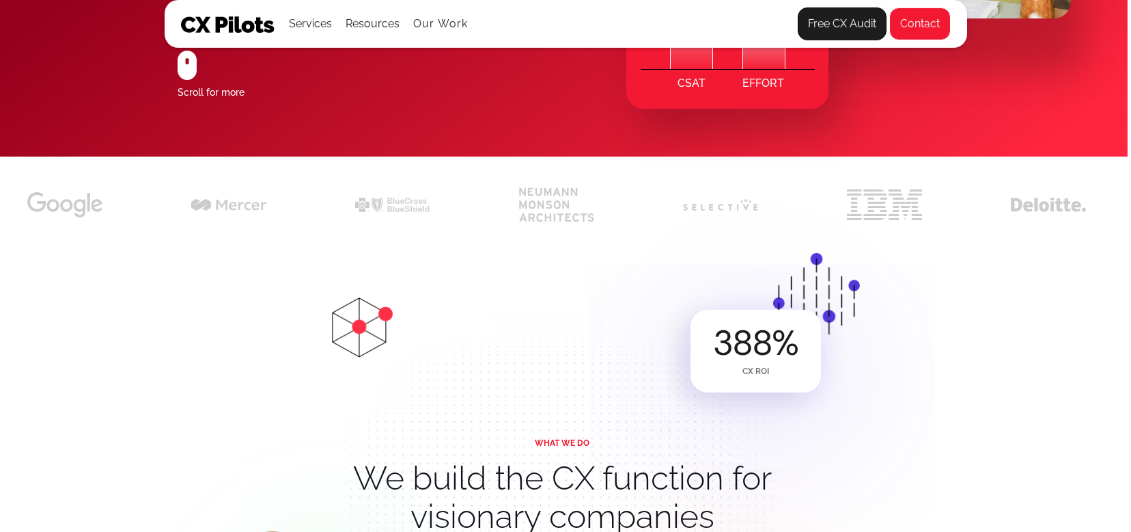
scroll to position [363, 3]
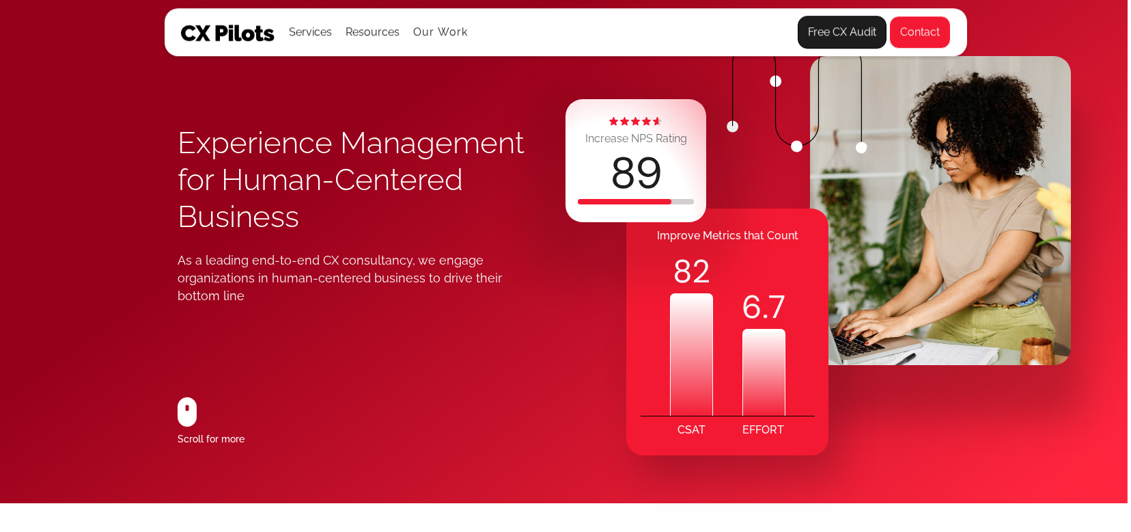
click at [508, 190] on h1 "Experience Management for Human-Centered Business" at bounding box center [370, 179] width 385 height 111
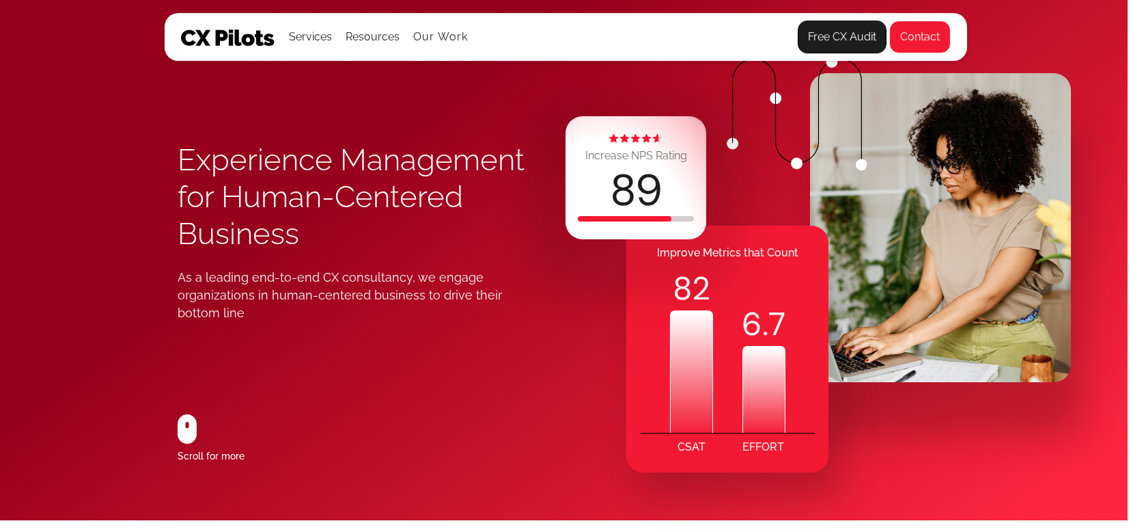
scroll to position [0, 3]
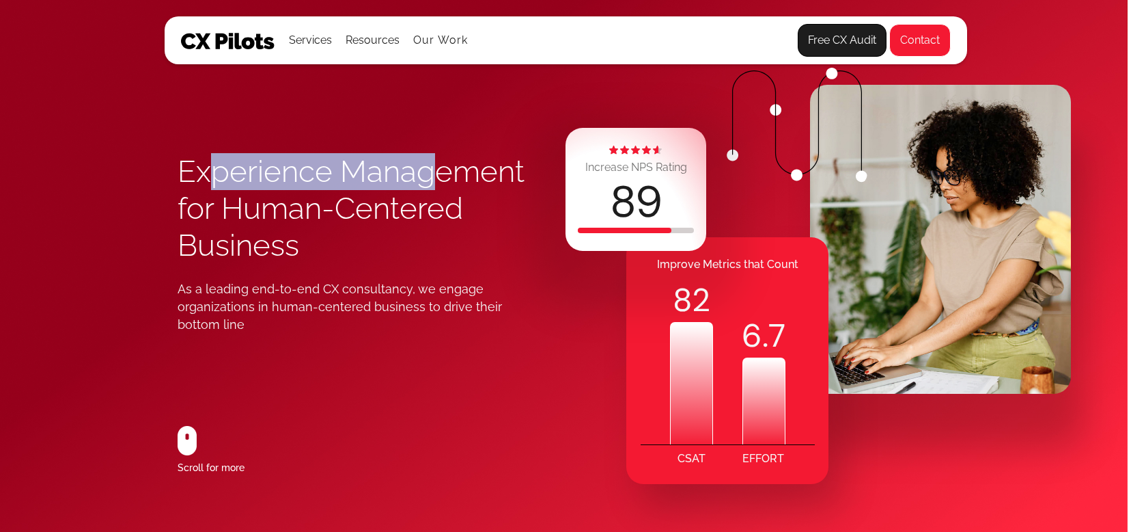
drag, startPoint x: 215, startPoint y: 175, endPoint x: 441, endPoint y: 176, distance: 225.4
click at [441, 176] on h1 "Experience Management for Human-Centered Business" at bounding box center [370, 208] width 385 height 111
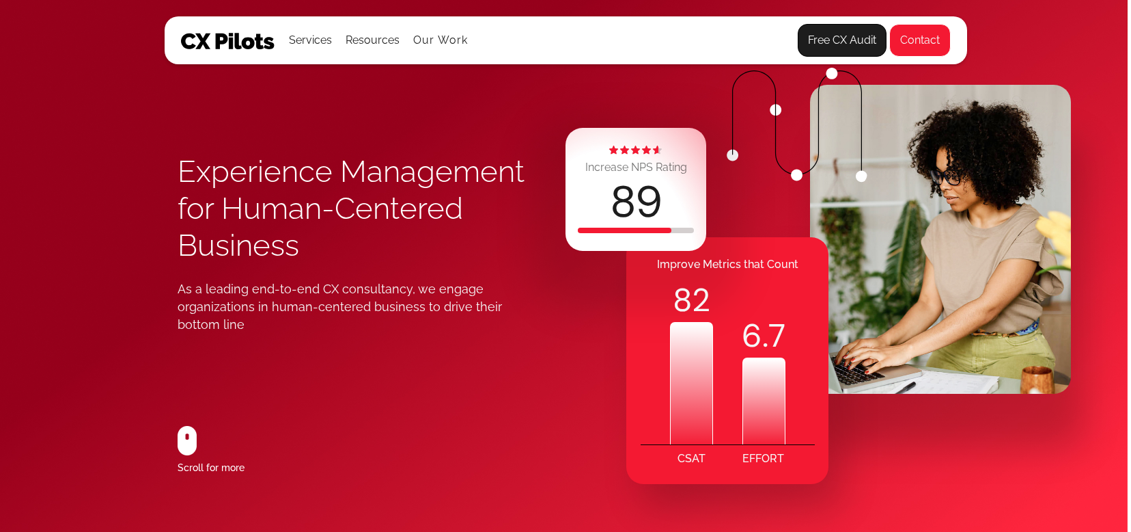
click at [423, 209] on h1 "Experience Management for Human-Centered Business" at bounding box center [370, 208] width 385 height 111
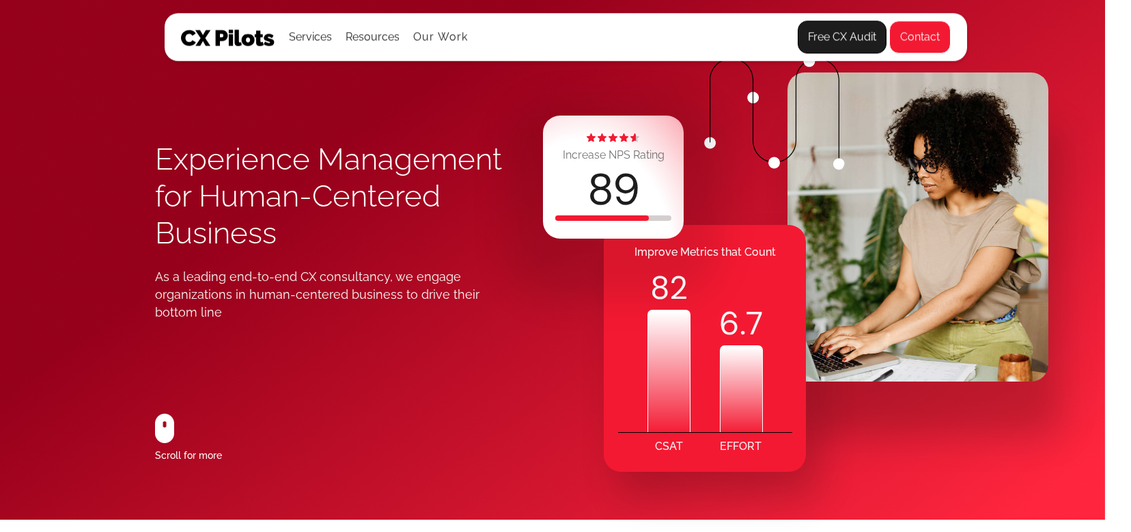
scroll to position [0, 26]
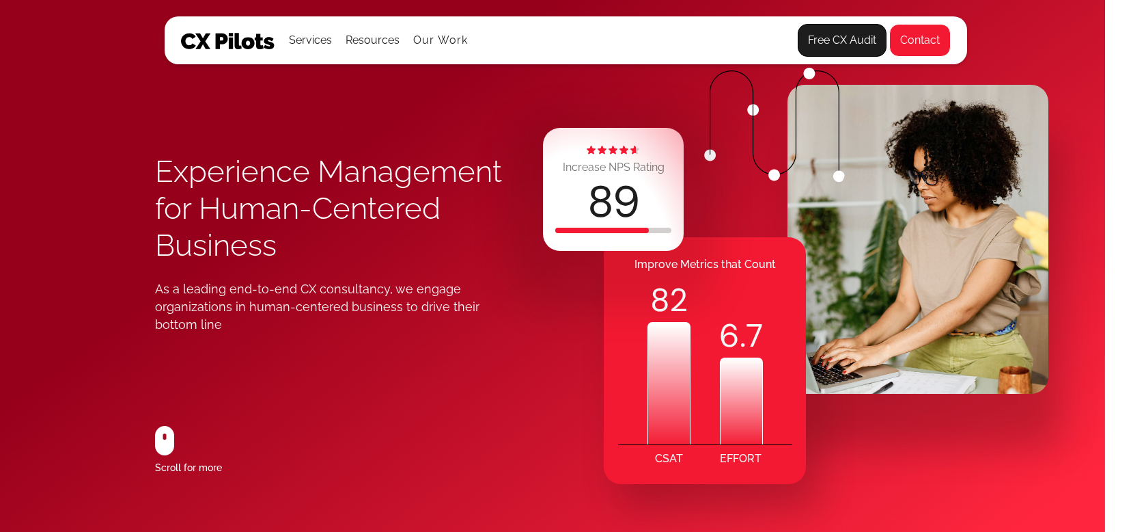
click at [400, 323] on div "As a leading end-to-end CX consultancy, we engage organizations in human-center…" at bounding box center [331, 306] width 353 height 53
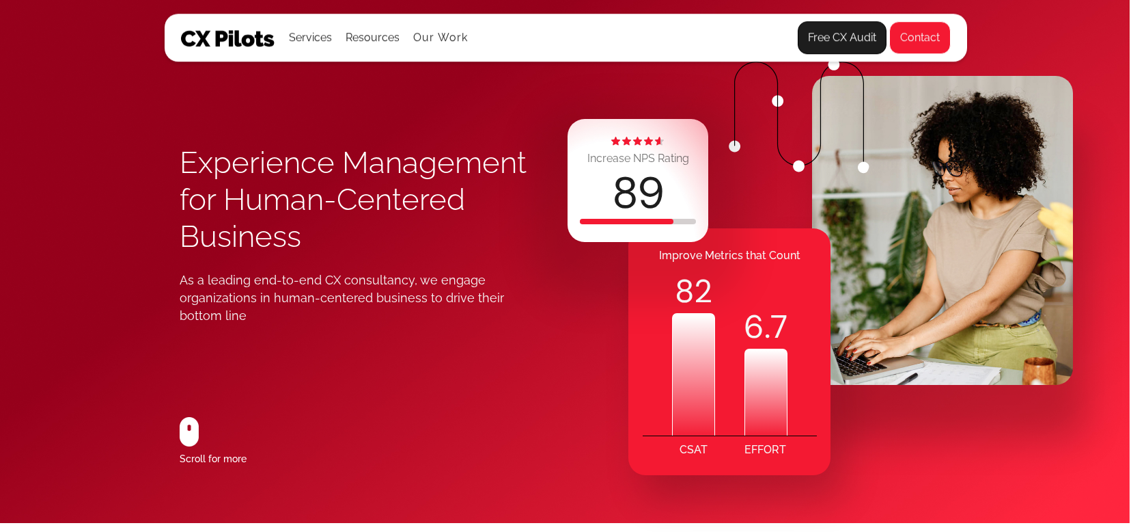
scroll to position [9, 4]
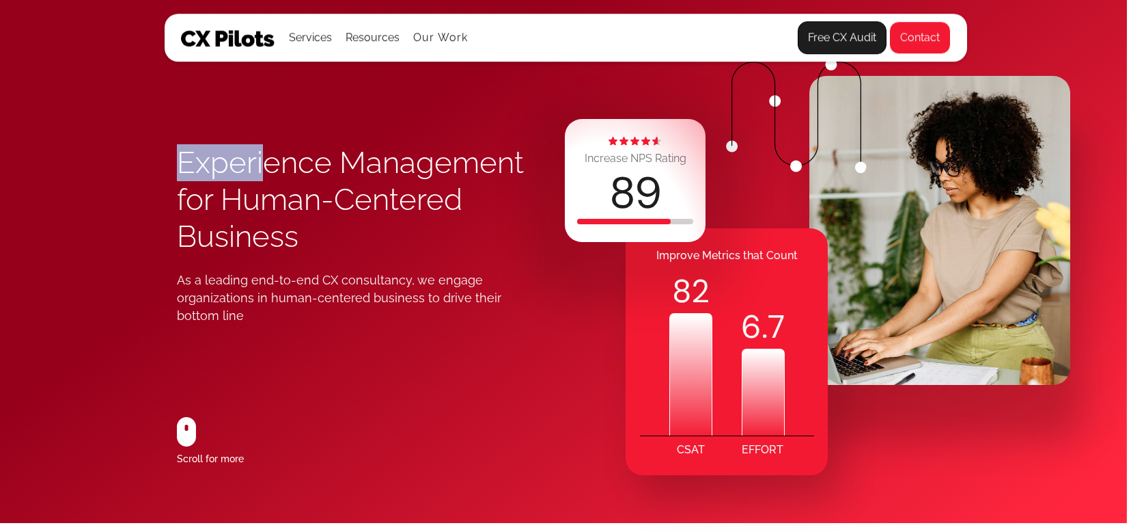
drag, startPoint x: 181, startPoint y: 158, endPoint x: 267, endPoint y: 167, distance: 86.5
click at [267, 167] on h1 "Experience Management for Human-Centered Business" at bounding box center [369, 199] width 385 height 111
click at [266, 167] on h1 "Experience Management for Human-Centered Business" at bounding box center [369, 199] width 385 height 111
drag, startPoint x: 181, startPoint y: 161, endPoint x: 244, endPoint y: 165, distance: 63.0
click at [244, 165] on h1 "Experience Management for Human-Centered Business" at bounding box center [369, 199] width 385 height 111
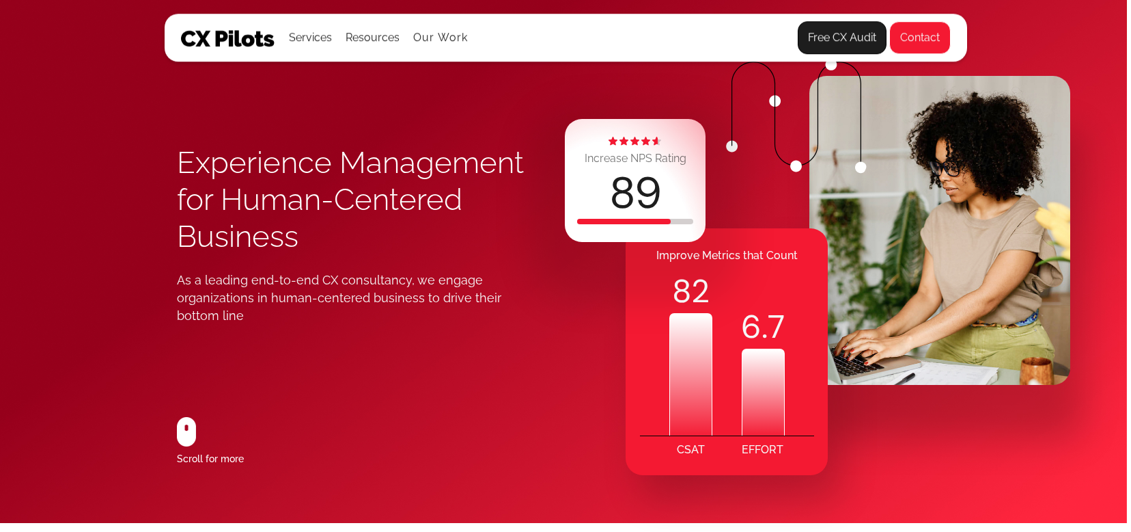
click at [271, 208] on h1 "Experience Management for Human-Centered Business" at bounding box center [369, 199] width 385 height 111
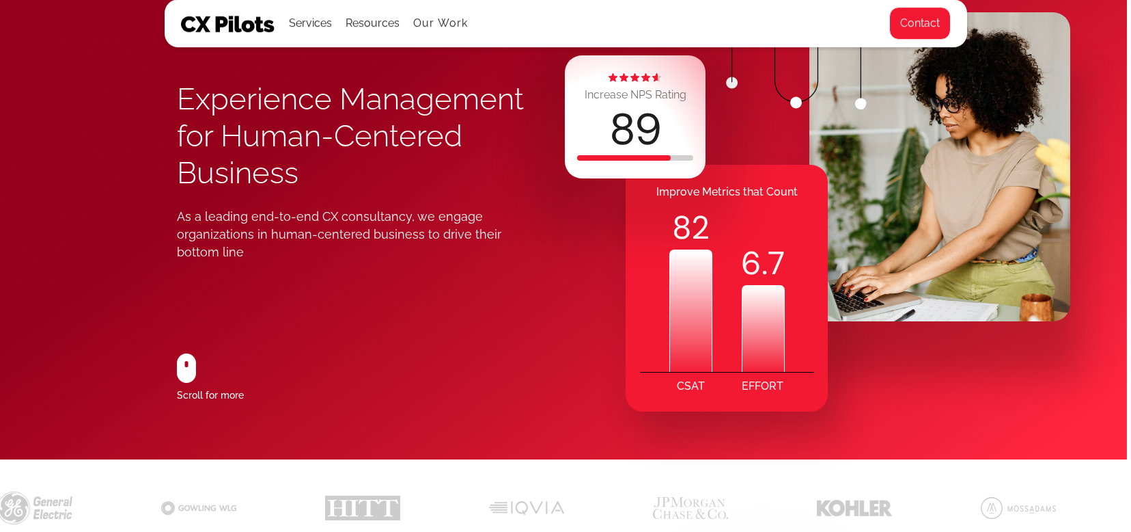
scroll to position [0, 4]
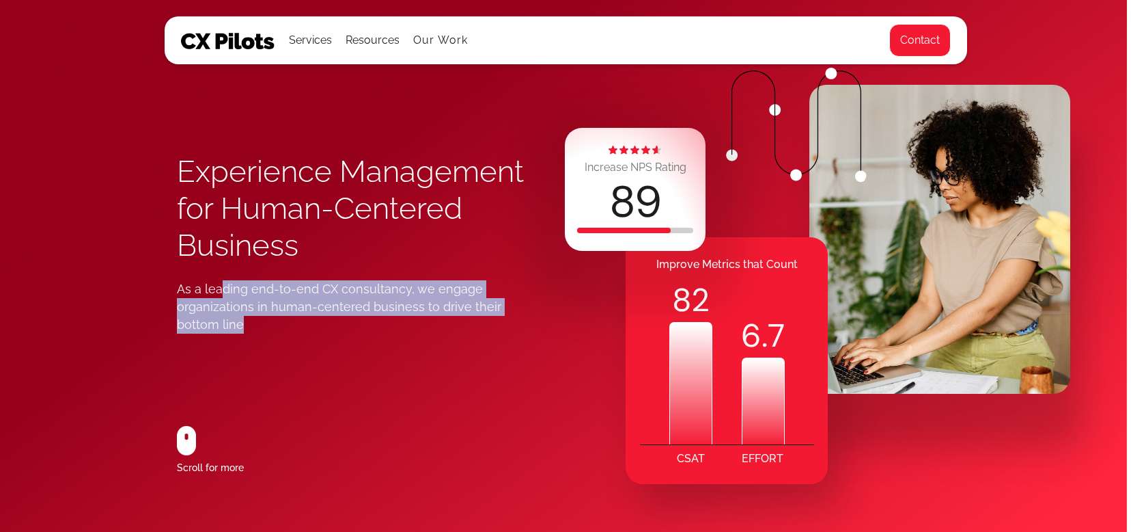
drag, startPoint x: 260, startPoint y: 329, endPoint x: 217, endPoint y: 280, distance: 64.8
click at [212, 284] on div "As a leading end-to-end CX consultancy, we engage organizations in human-center…" at bounding box center [353, 306] width 353 height 53
click at [337, 306] on div "As a leading end-to-end CX consultancy, we engage organizations in human-center…" at bounding box center [353, 306] width 353 height 53
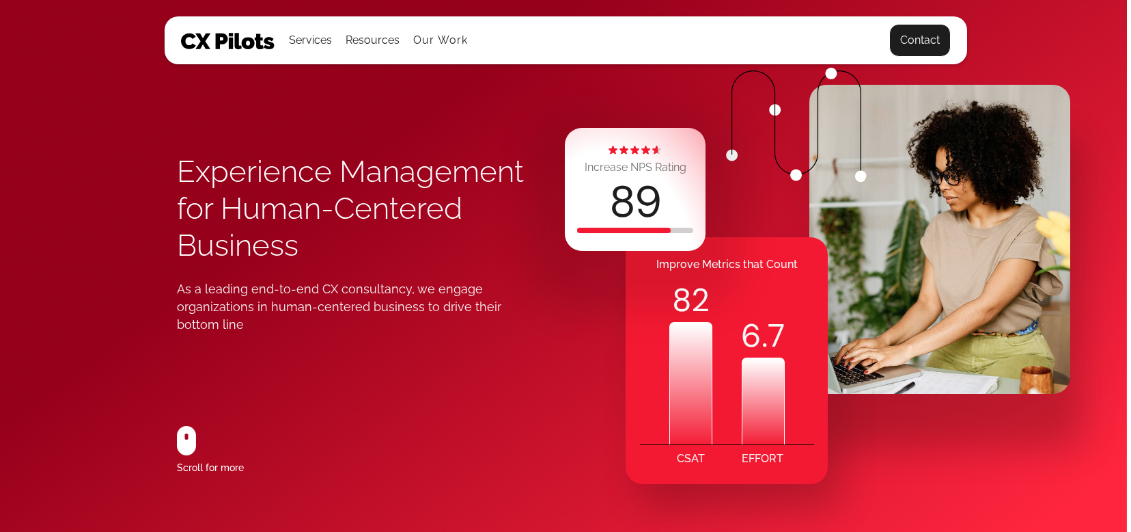
click at [927, 39] on link "Contact" at bounding box center [919, 40] width 61 height 33
click at [324, 43] on div "Services" at bounding box center [310, 40] width 43 height 19
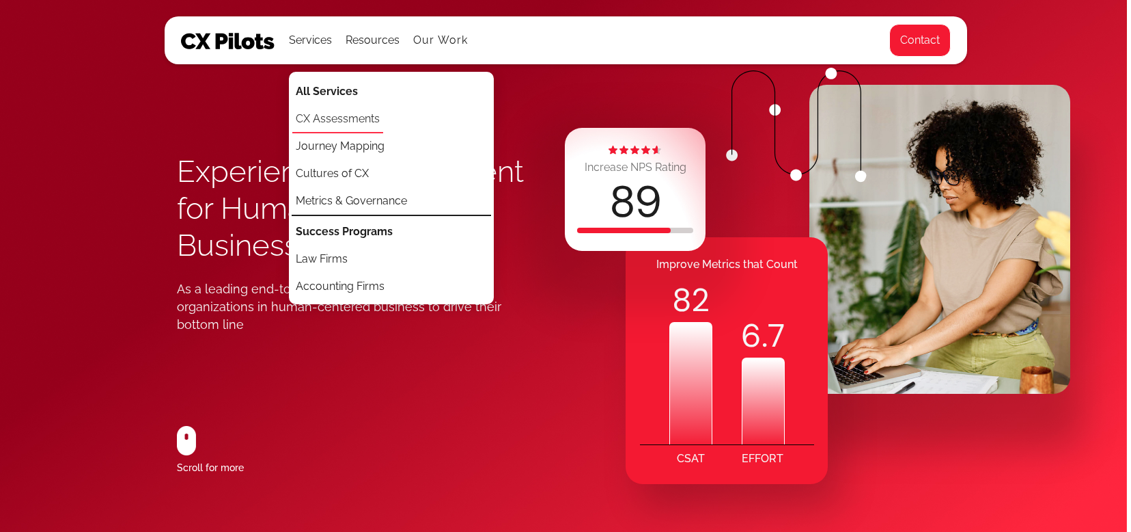
click at [348, 113] on link "CX Assessments" at bounding box center [337, 119] width 91 height 27
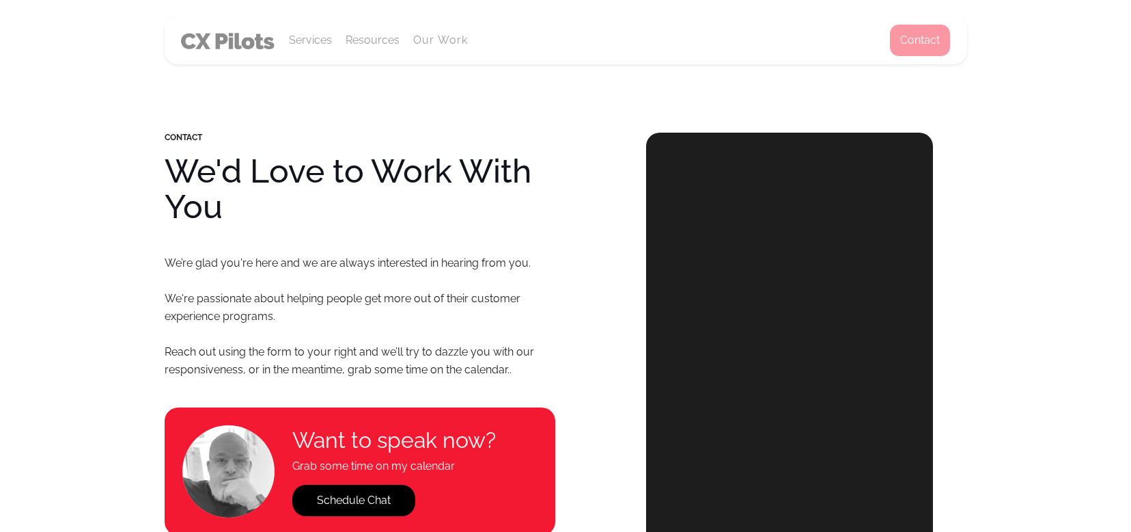
select select "*****"
select select "****"
select select "**********"
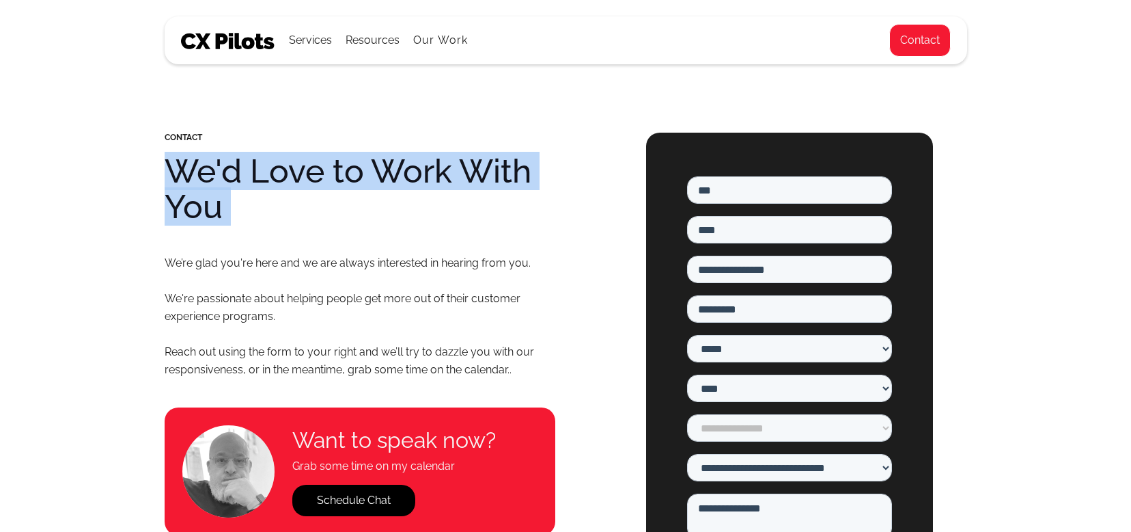
drag, startPoint x: 157, startPoint y: 161, endPoint x: 411, endPoint y: 236, distance: 264.4
click at [411, 236] on div "CONTACT We'd Love to Work With You We’re glad you're here and we are always int…" at bounding box center [565, 436] width 1131 height 708
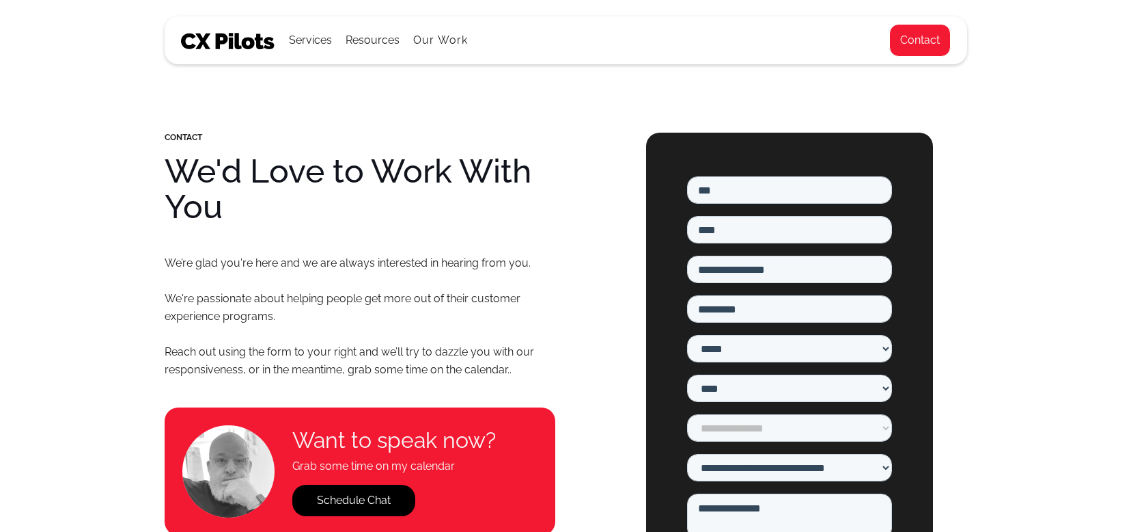
click at [409, 256] on p "We’re glad you're here and we are always interested in hearing from you. We're …" at bounding box center [360, 316] width 391 height 124
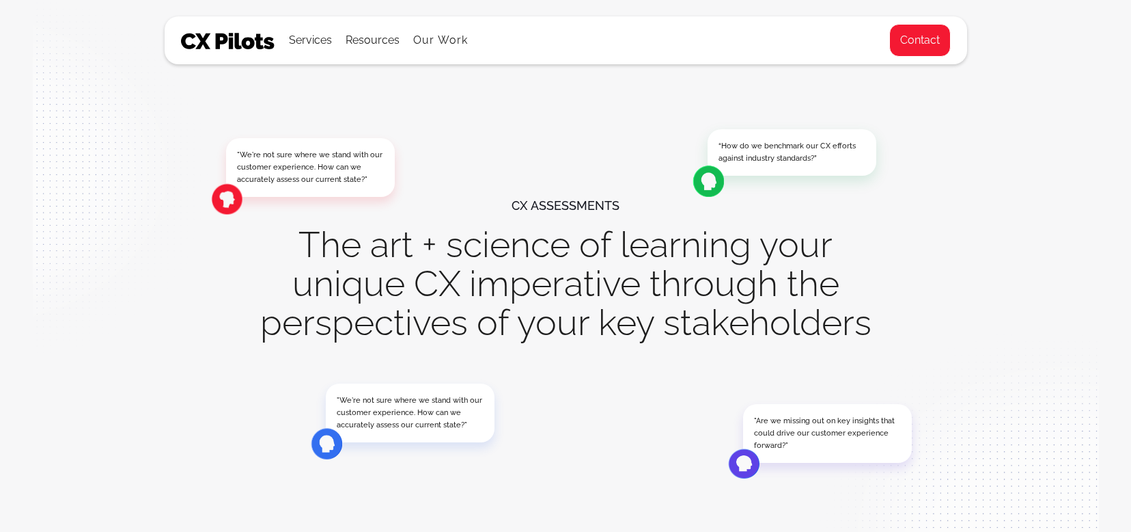
click at [223, 46] on img at bounding box center [228, 41] width 94 height 16
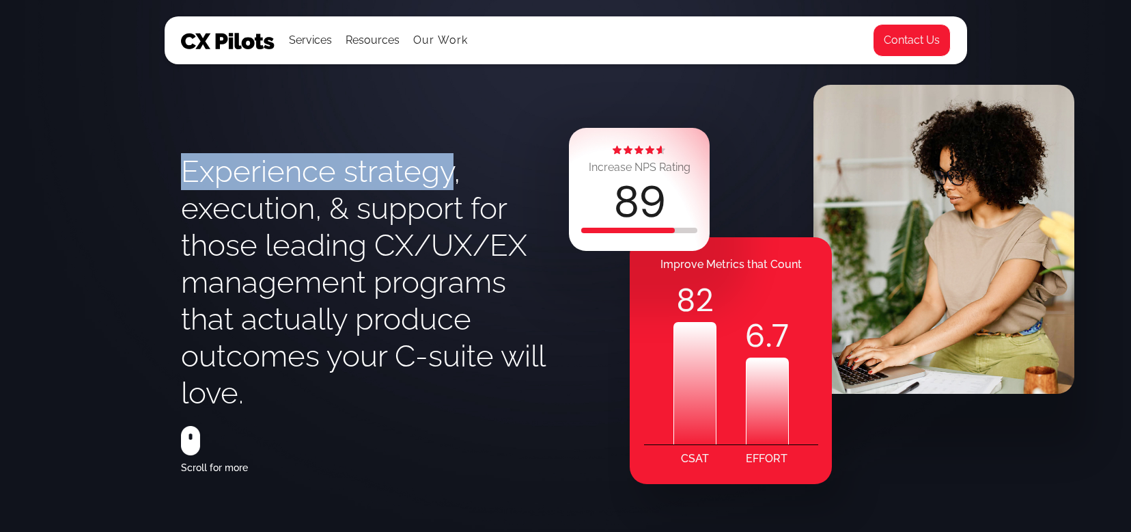
drag, startPoint x: 182, startPoint y: 174, endPoint x: 447, endPoint y: 179, distance: 264.4
click at [447, 179] on h1 "Experience strategy, execution, & support for those leading CX/UX/EX management…" at bounding box center [373, 282] width 385 height 258
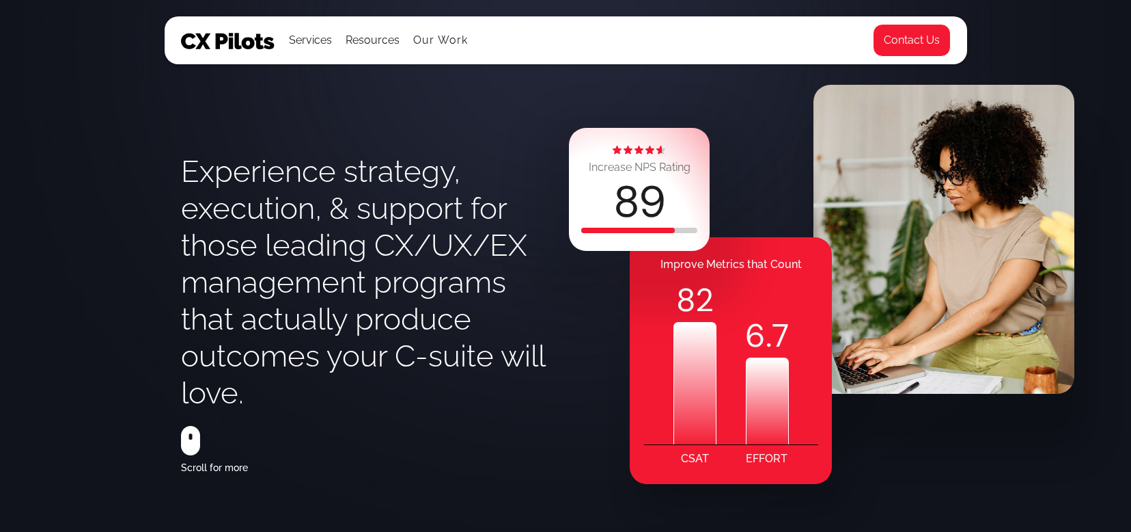
click at [178, 245] on div "Experience strategy, execution, & support for those leading CX/UX/EX management…" at bounding box center [566, 266] width 803 height 532
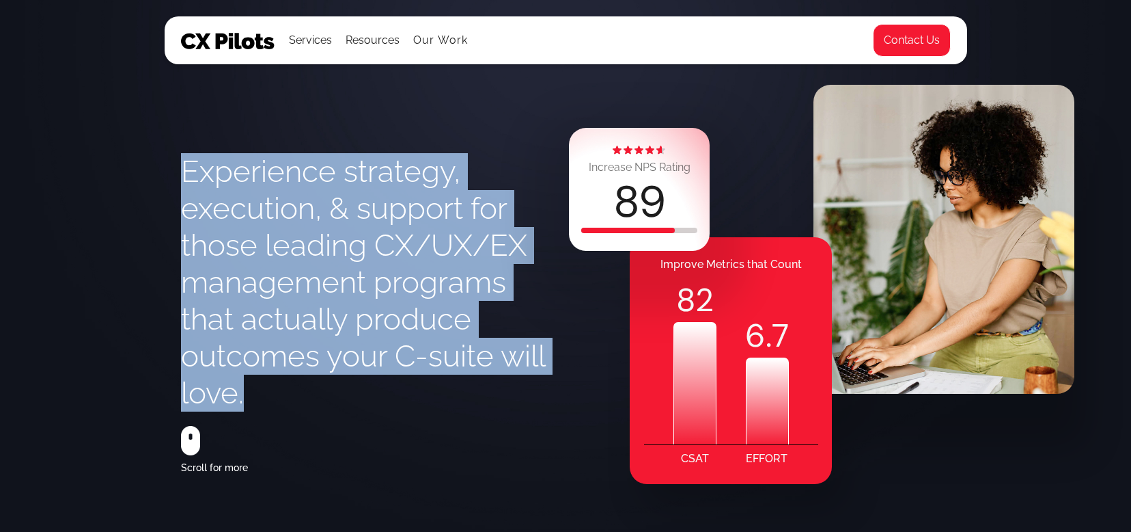
drag, startPoint x: 181, startPoint y: 168, endPoint x: 264, endPoint y: 420, distance: 265.5
click at [264, 420] on div "Experience strategy, execution, & support for those leading CX/UX/EX management…" at bounding box center [373, 314] width 385 height 436
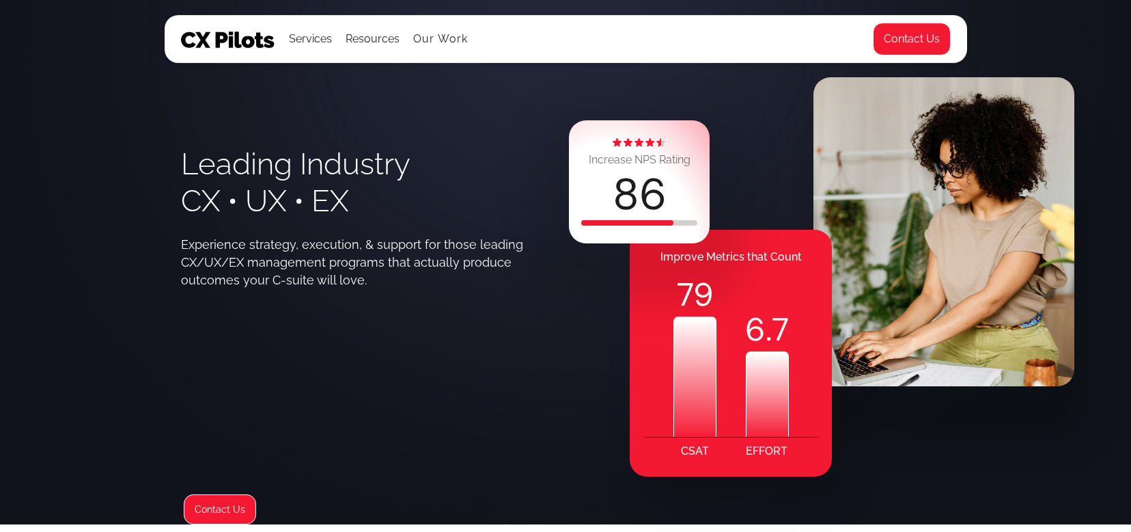
scroll to position [9, 0]
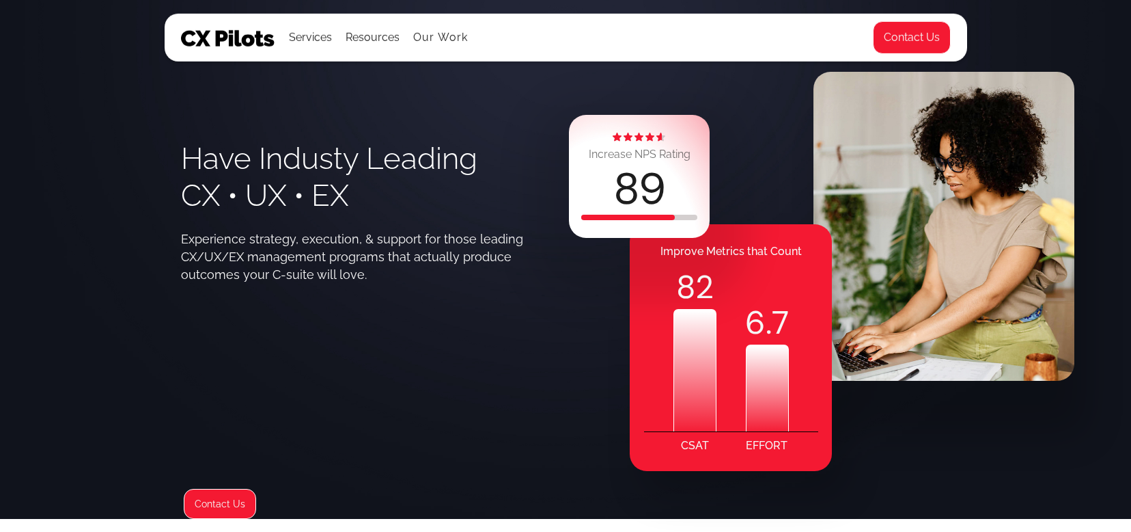
scroll to position [8, 0]
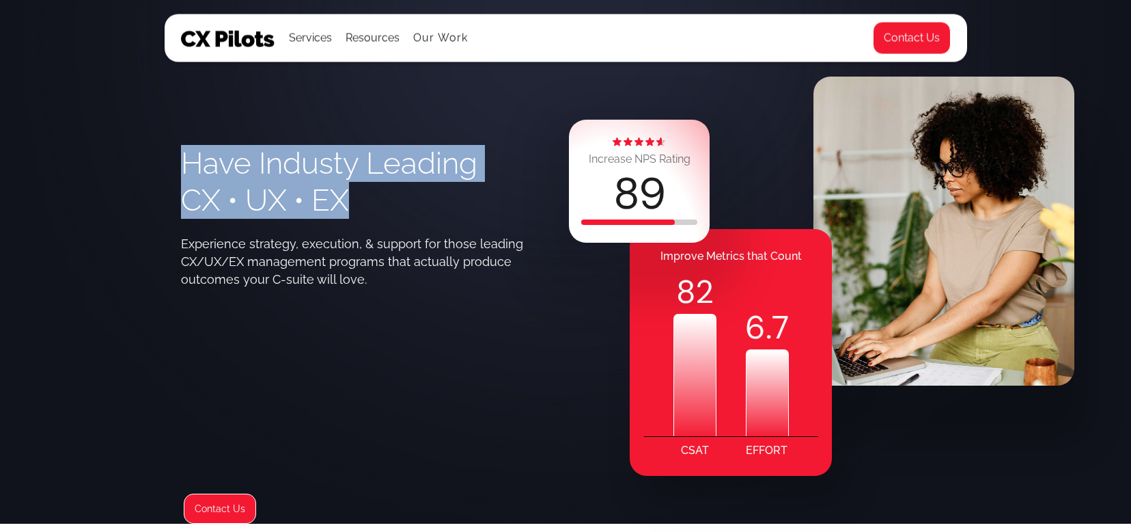
drag, startPoint x: 181, startPoint y: 167, endPoint x: 350, endPoint y: 197, distance: 171.3
click at [352, 198] on h1 "Have Industy Leading CX • UX • EX" at bounding box center [329, 182] width 296 height 74
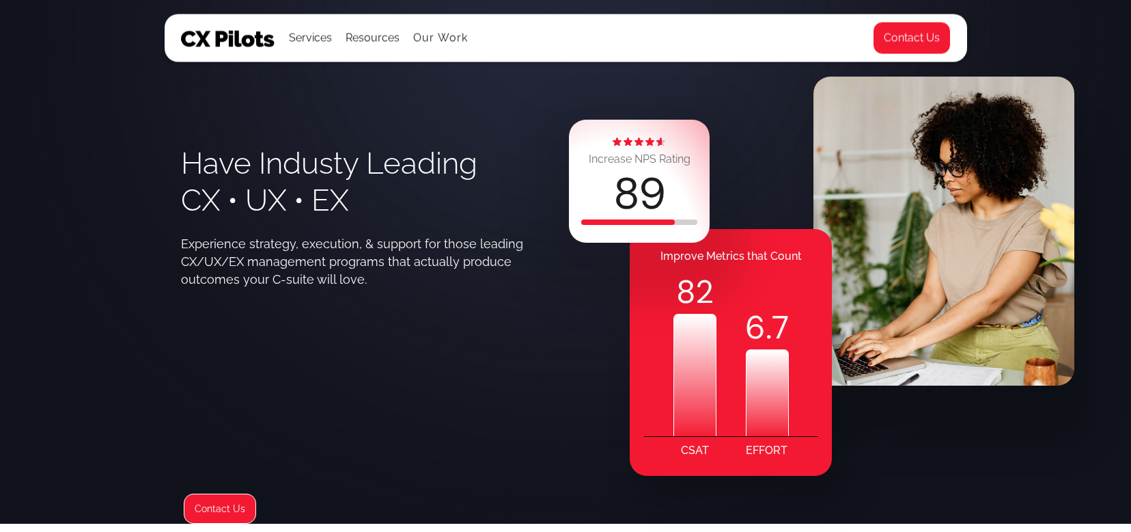
click at [334, 260] on div "Experience strategy, execution, & support for those leading CX/UX/EX management…" at bounding box center [357, 261] width 353 height 53
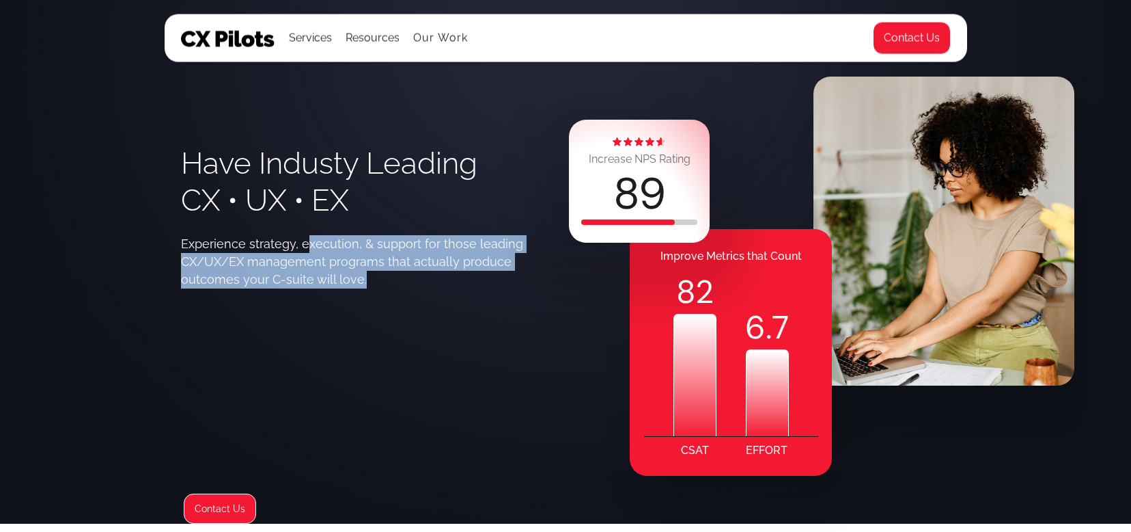
drag, startPoint x: 359, startPoint y: 273, endPoint x: 305, endPoint y: 249, distance: 59.7
click at [305, 249] on div "Experience strategy, execution, & support for those leading CX/UX/EX management…" at bounding box center [357, 261] width 353 height 53
click at [208, 258] on div "Experience strategy, execution, & support for those leading CX/UX/EX management…" at bounding box center [357, 261] width 353 height 53
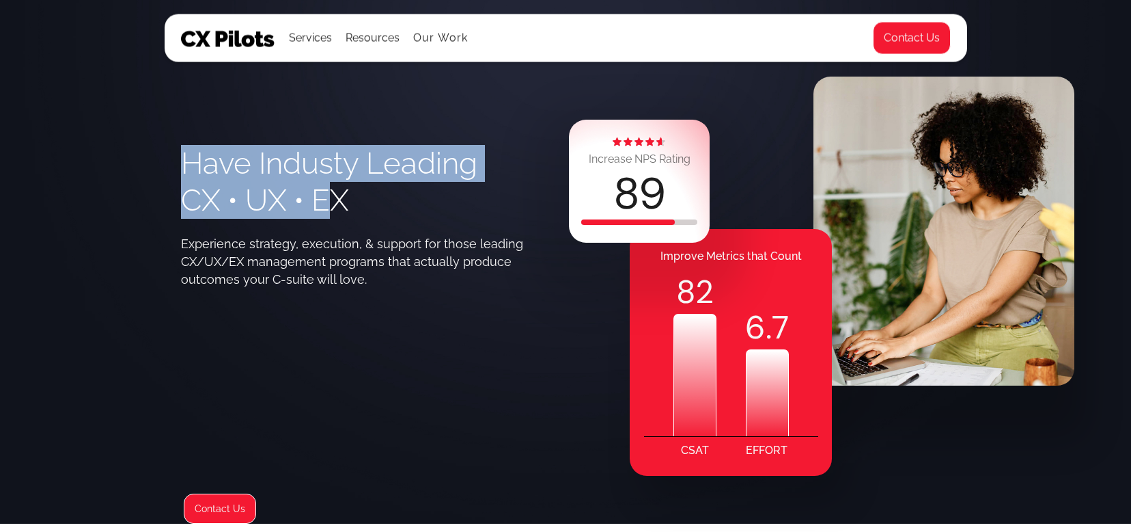
drag, startPoint x: 183, startPoint y: 165, endPoint x: 331, endPoint y: 187, distance: 149.3
click at [331, 187] on h1 "Have Industy Leading CX • UX • EX" at bounding box center [329, 182] width 296 height 74
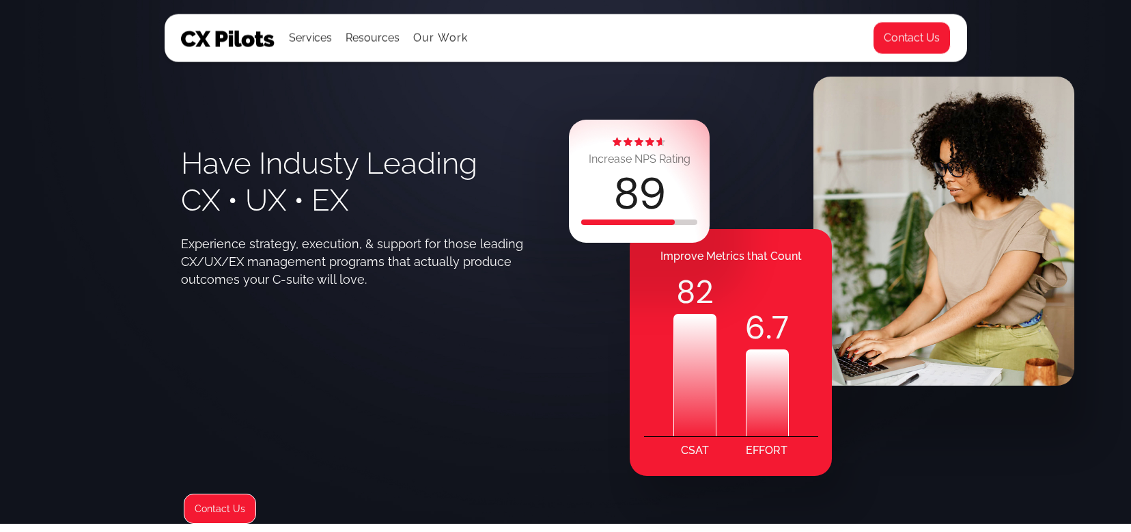
click at [361, 212] on h1 "Have Industy Leading CX • UX • EX" at bounding box center [329, 182] width 296 height 74
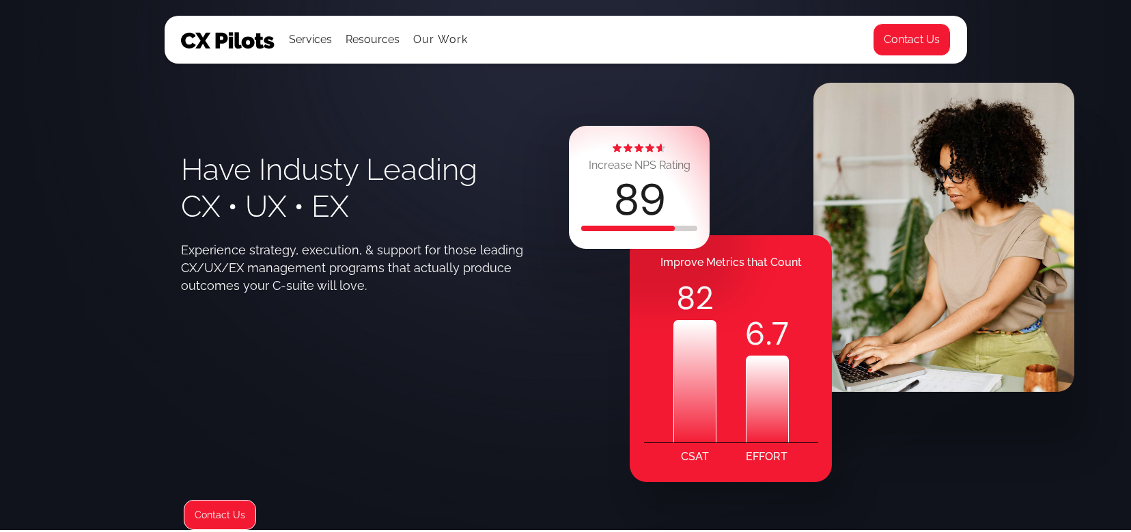
scroll to position [1, 0]
